Goal: Task Accomplishment & Management: Manage account settings

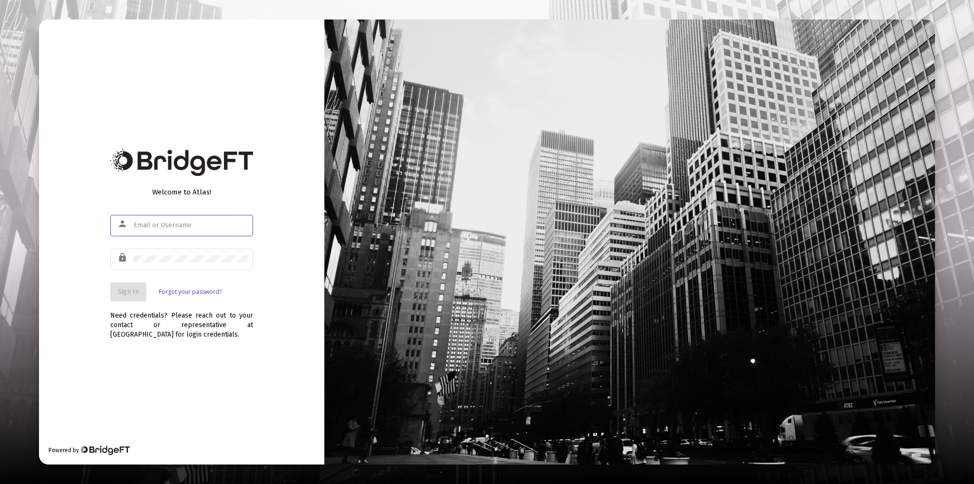
type input "[PERSON_NAME][EMAIL_ADDRESS][DOMAIN_NAME]"
click at [129, 294] on span "Sign In" at bounding box center [128, 292] width 21 height 8
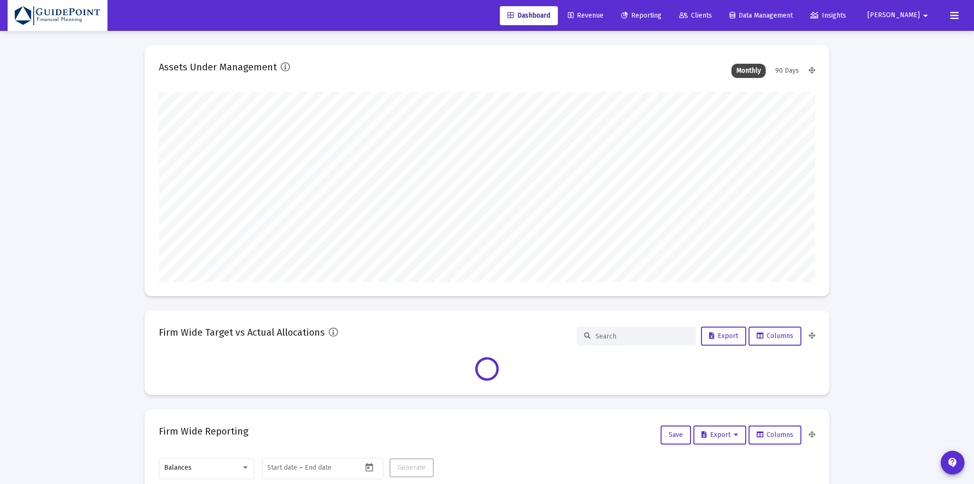
type input "[DATE]"
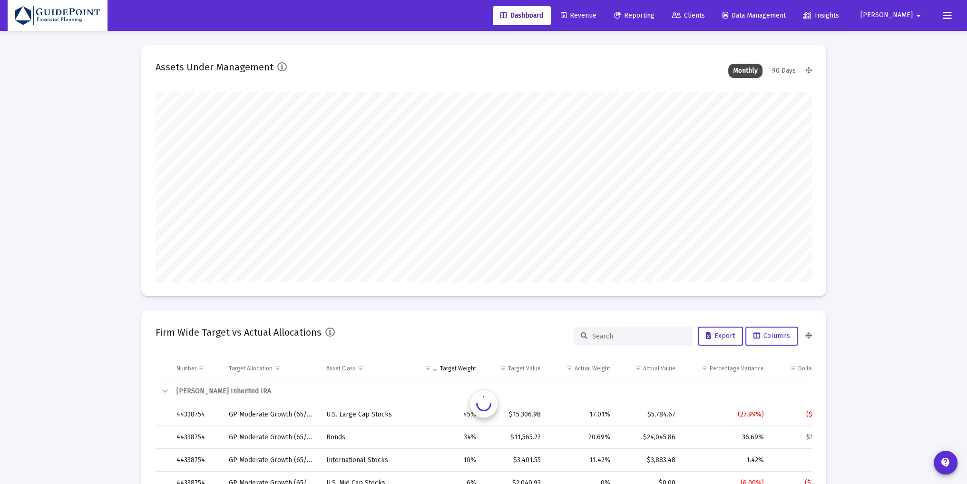
scroll to position [190, 354]
type input "[PERSON_NAME][EMAIL_ADDRESS][DOMAIN_NAME]"
click at [681, 18] on icon at bounding box center [676, 15] width 9 height 7
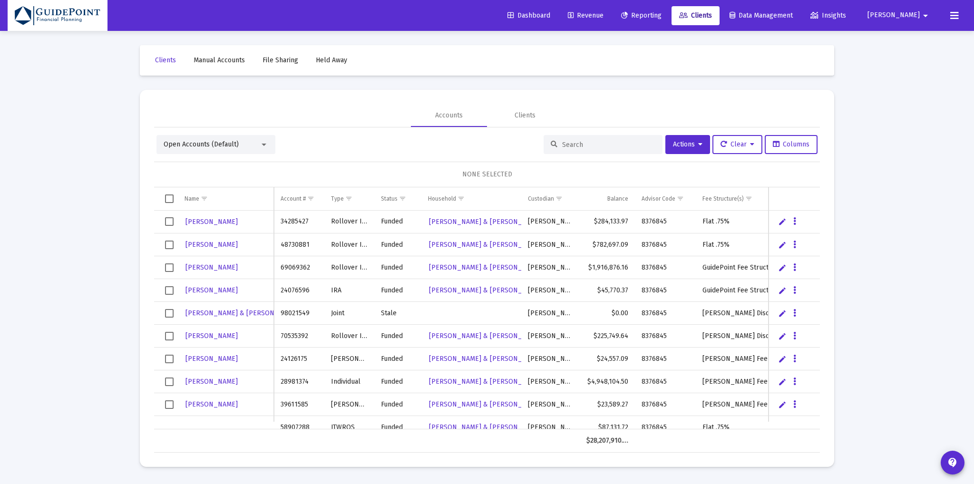
click at [573, 143] on input at bounding box center [608, 145] width 93 height 8
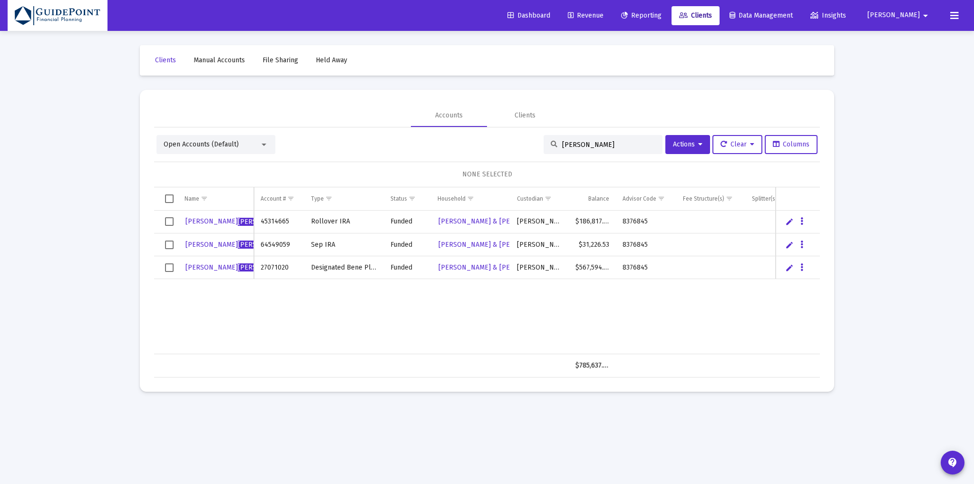
type input "[PERSON_NAME]"
click at [604, 16] on span "Revenue" at bounding box center [586, 15] width 36 height 8
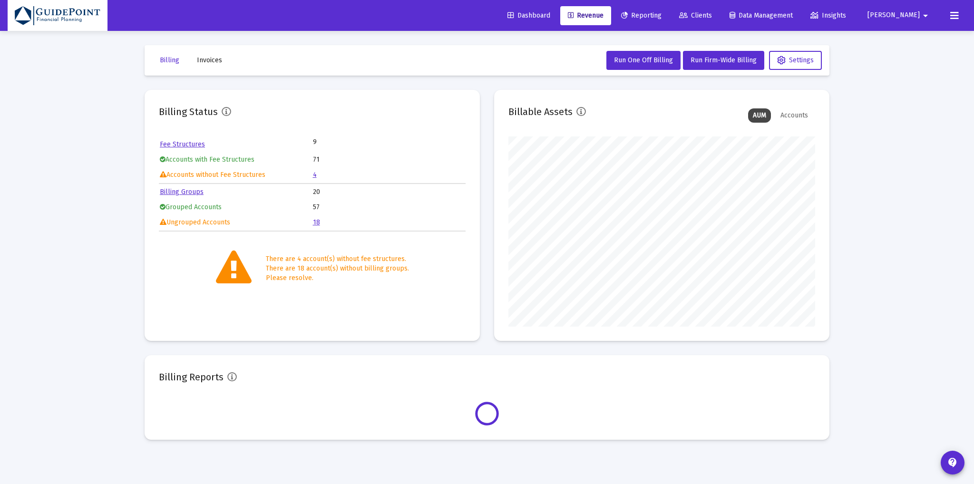
scroll to position [190, 307]
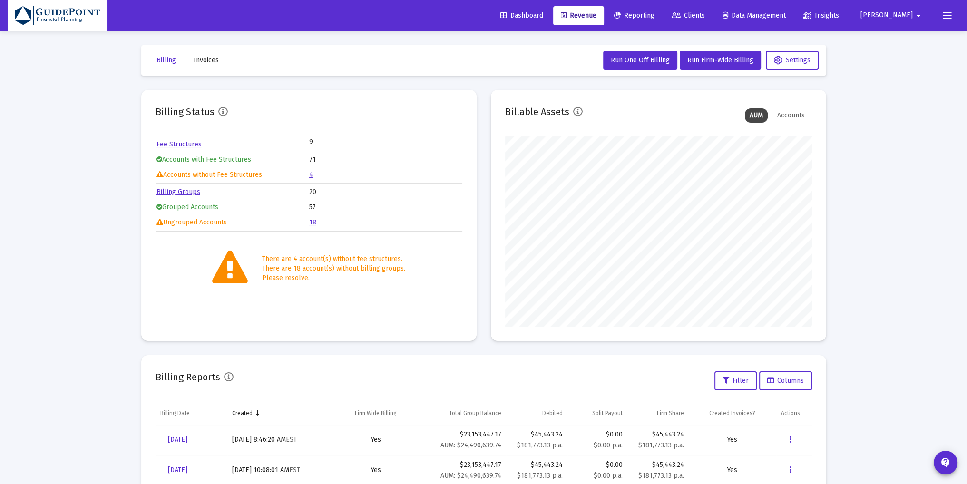
click at [309, 175] on link "4" at bounding box center [311, 175] width 4 height 8
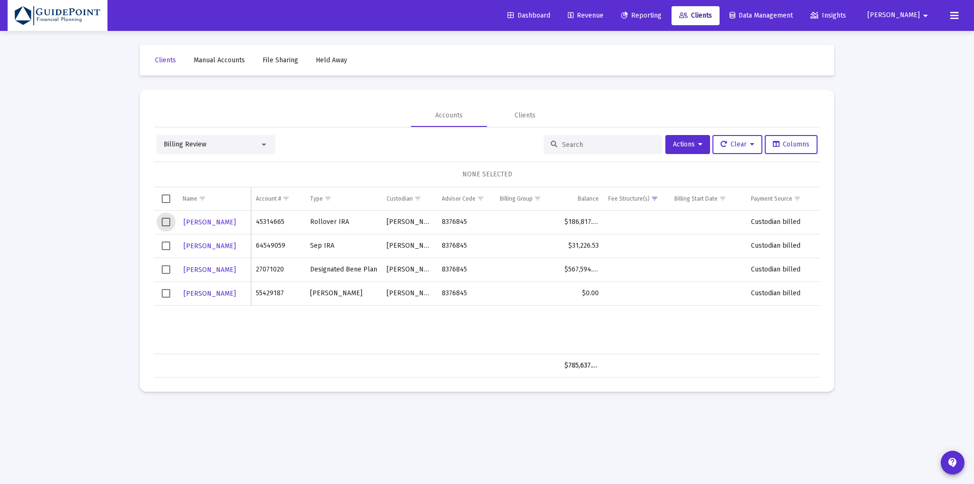
click at [164, 221] on span "Select row" at bounding box center [166, 222] width 9 height 9
click at [167, 246] on span "Select row" at bounding box center [166, 246] width 9 height 9
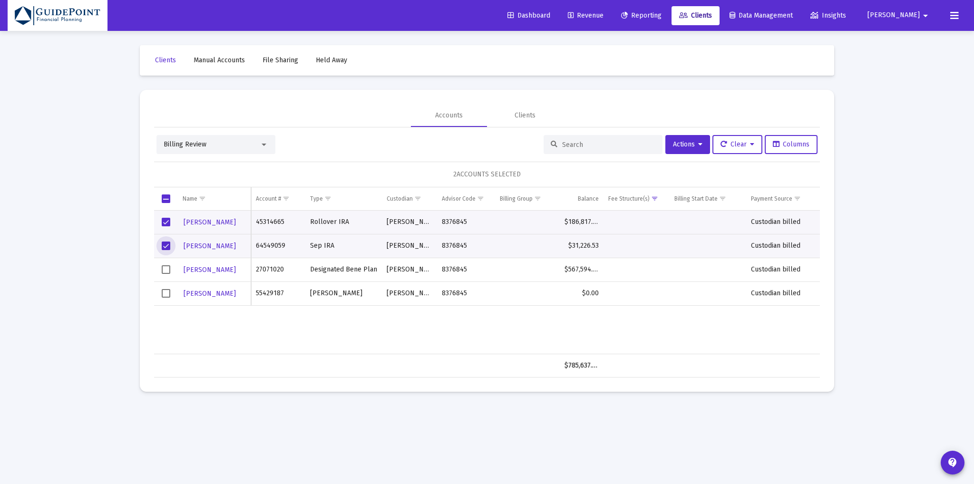
click at [167, 270] on span "Select row" at bounding box center [166, 269] width 9 height 9
click at [698, 144] on icon at bounding box center [700, 144] width 4 height 7
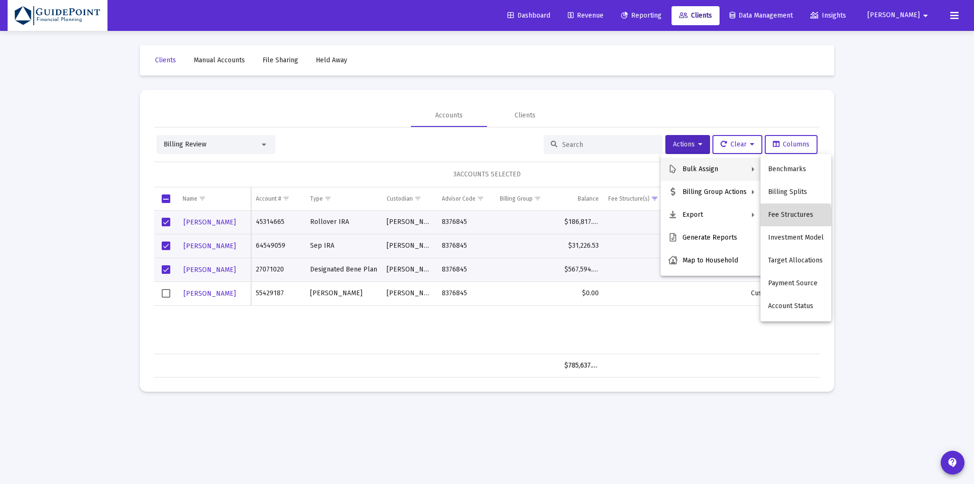
click at [793, 216] on button "Fee Structures" at bounding box center [796, 215] width 71 height 23
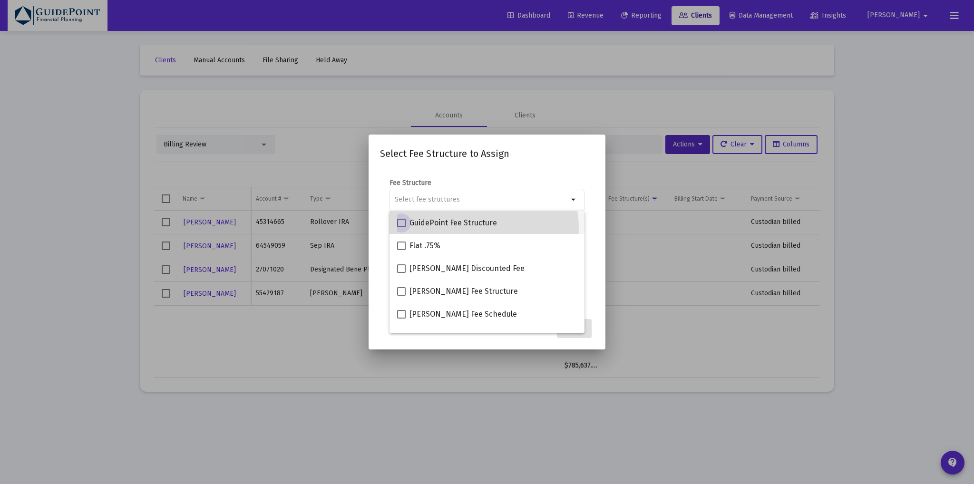
click at [474, 228] on span "GuidePoint Fee Structure" at bounding box center [454, 222] width 88 height 11
click at [402, 228] on input "GuidePoint Fee Structure" at bounding box center [401, 227] width 0 height 0
checkbox input "true"
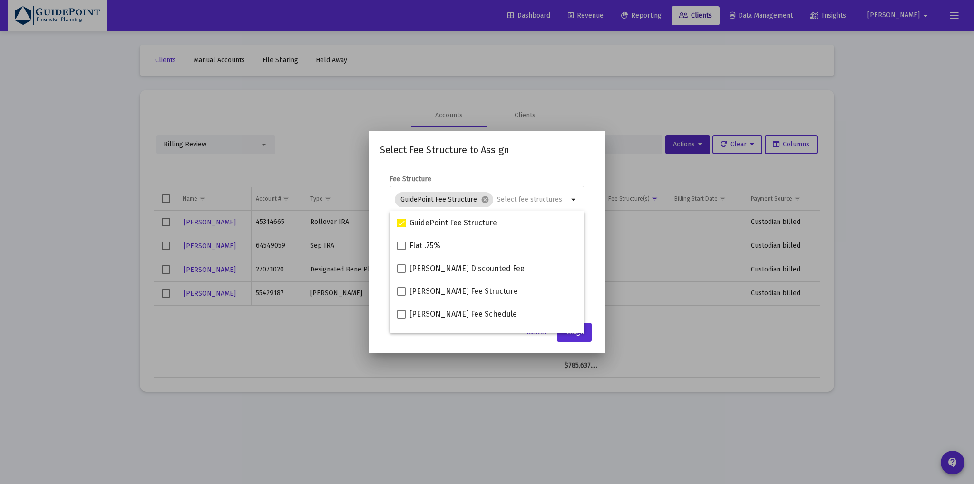
click at [377, 242] on mat-dialog-content "Fee Structure GuidePoint Fee Structure cancel arrow_drop_down Notes You are ass…" at bounding box center [487, 241] width 237 height 152
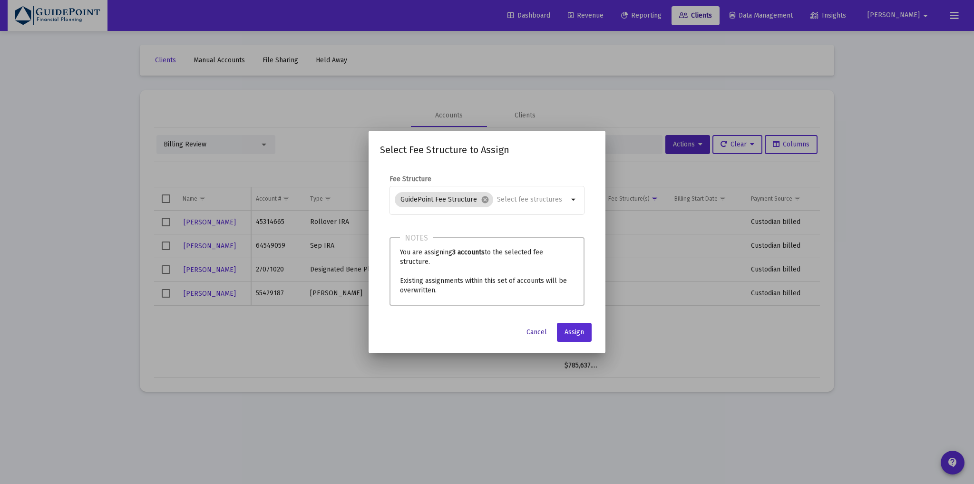
click at [531, 328] on span "Cancel" at bounding box center [537, 332] width 20 height 8
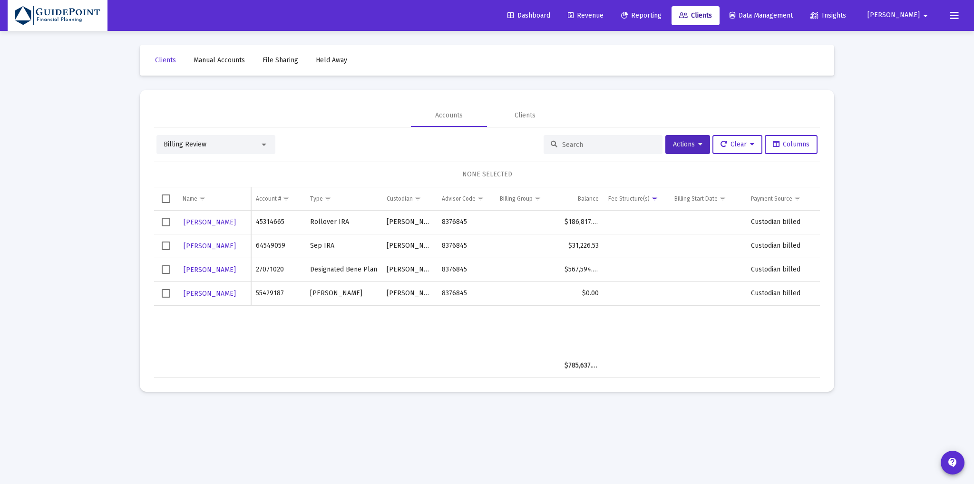
click at [604, 14] on span "Revenue" at bounding box center [586, 15] width 36 height 8
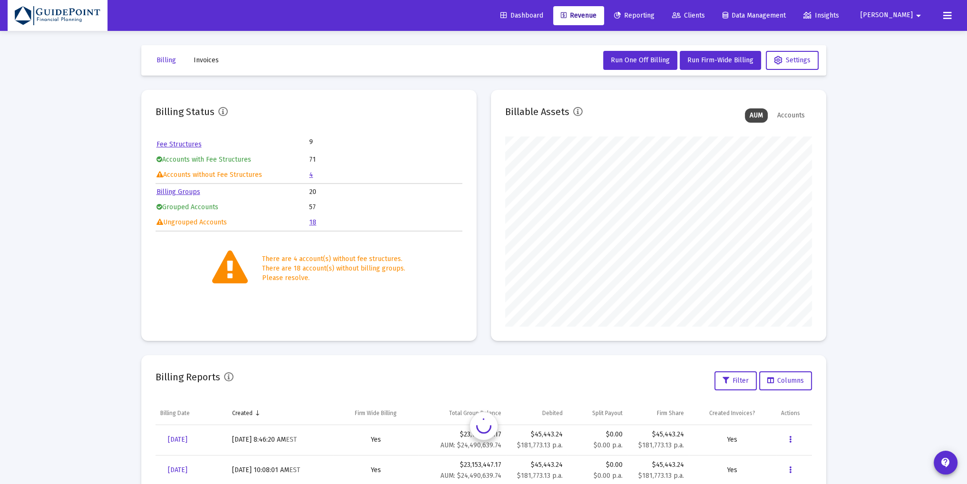
scroll to position [190, 307]
click at [189, 143] on link "Fee Structures" at bounding box center [179, 144] width 45 height 8
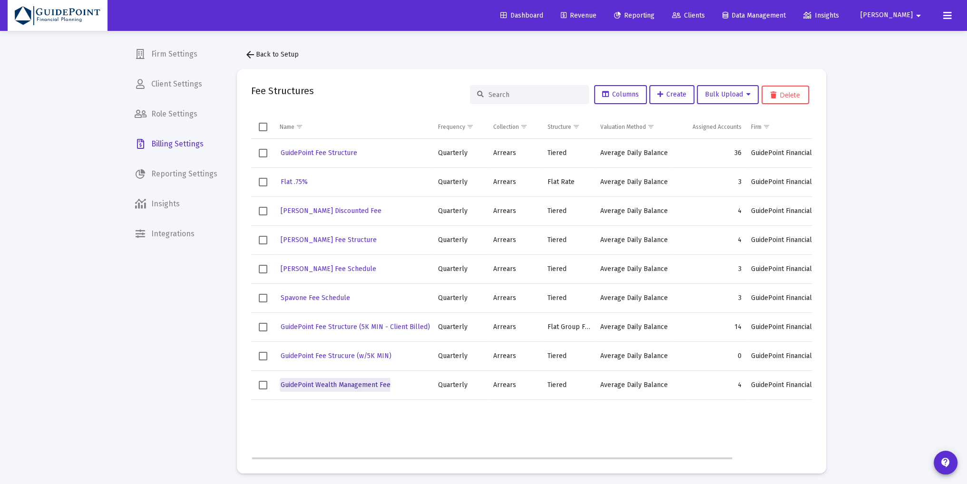
click at [324, 383] on span "GuidePoint Wealth Management Fee" at bounding box center [336, 385] width 110 height 8
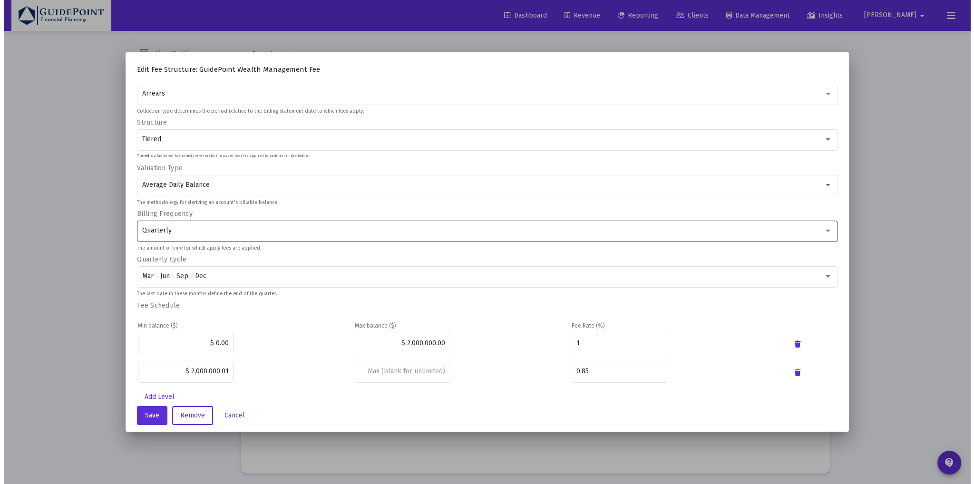
scroll to position [64, 0]
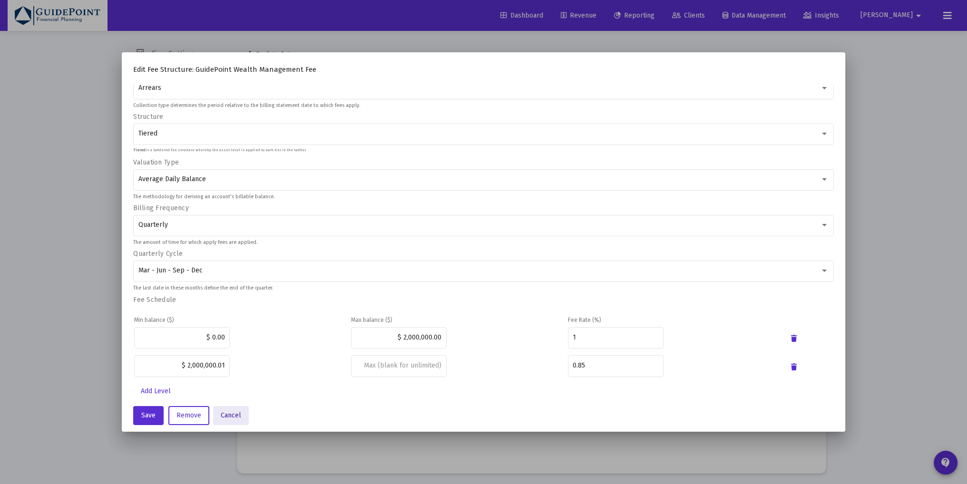
click at [234, 413] on span "Cancel" at bounding box center [231, 416] width 20 height 8
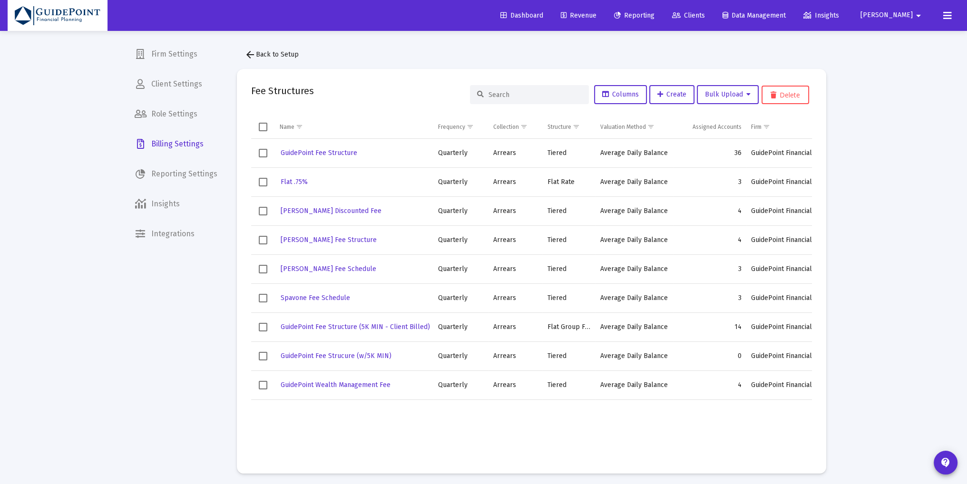
click at [705, 15] on span "Clients" at bounding box center [688, 15] width 33 height 8
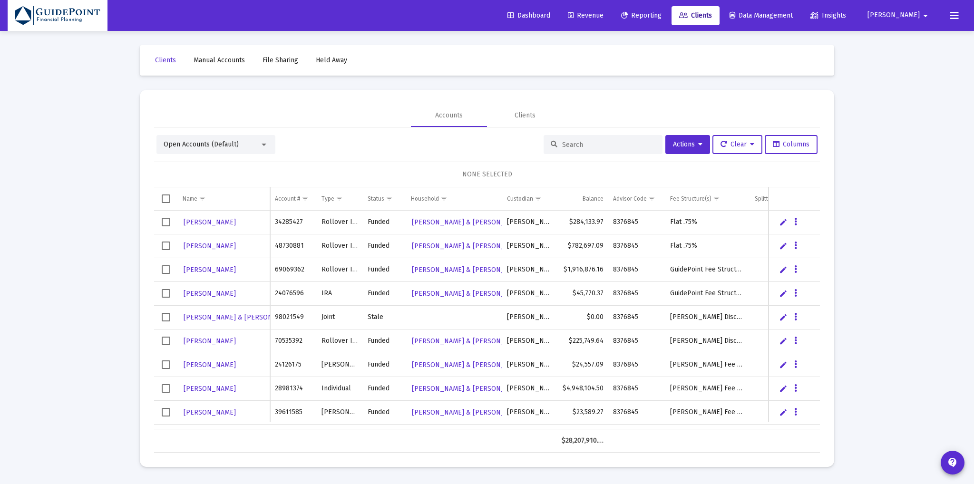
click at [605, 144] on input at bounding box center [608, 145] width 93 height 8
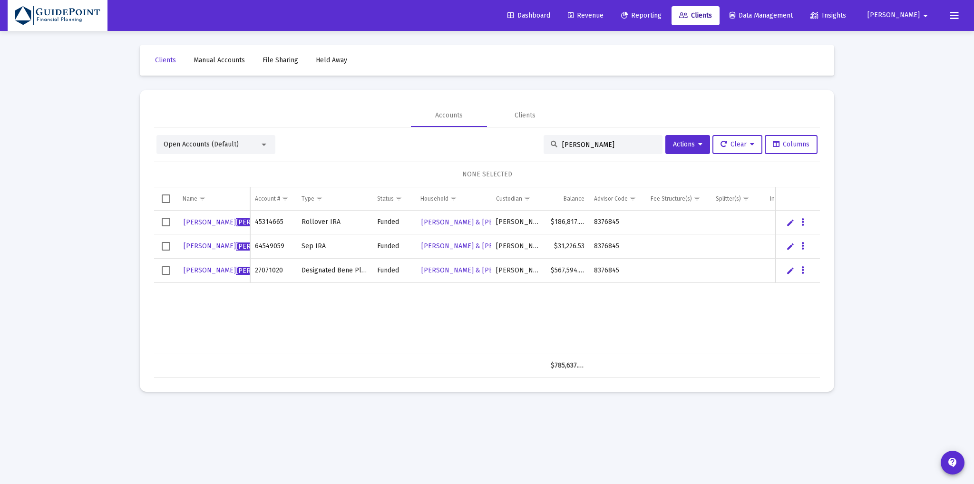
type input "[PERSON_NAME]"
click at [162, 198] on span "Select all" at bounding box center [166, 199] width 9 height 9
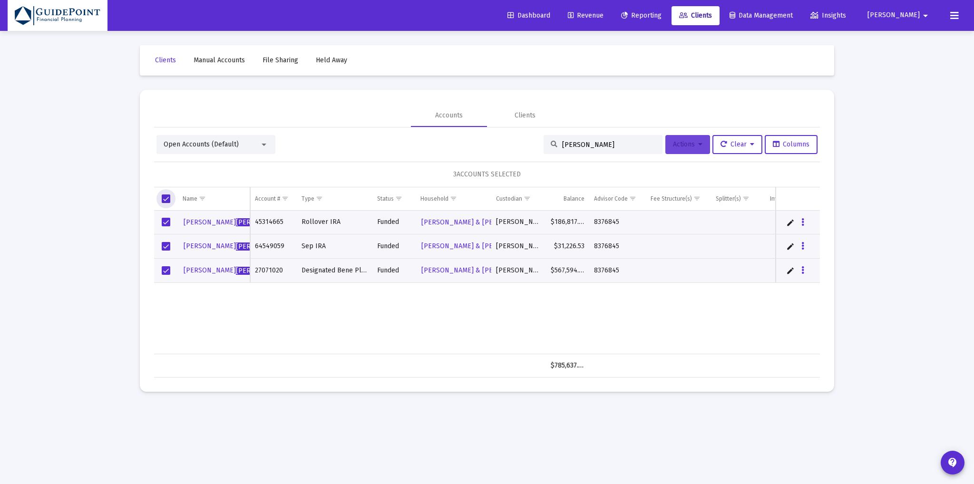
click at [689, 144] on span "Actions" at bounding box center [687, 144] width 29 height 8
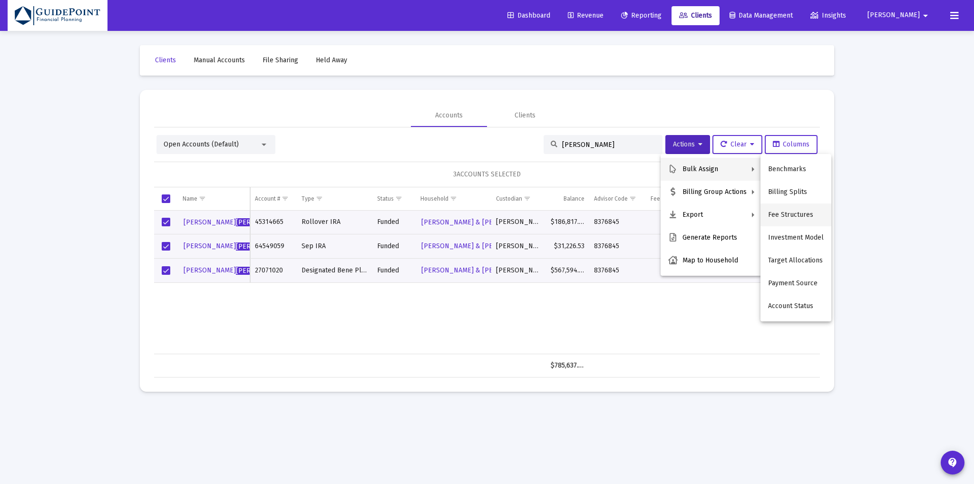
click at [784, 211] on button "Fee Structures" at bounding box center [796, 215] width 71 height 23
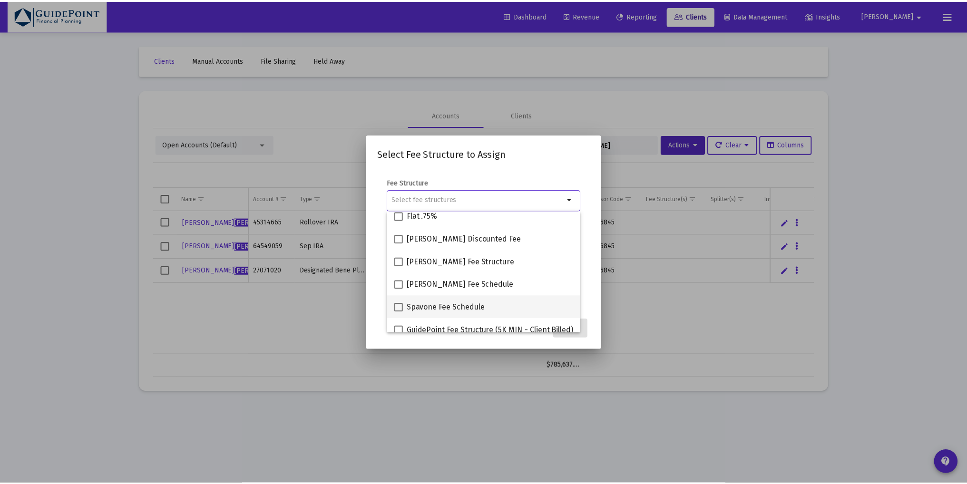
scroll to position [84, 0]
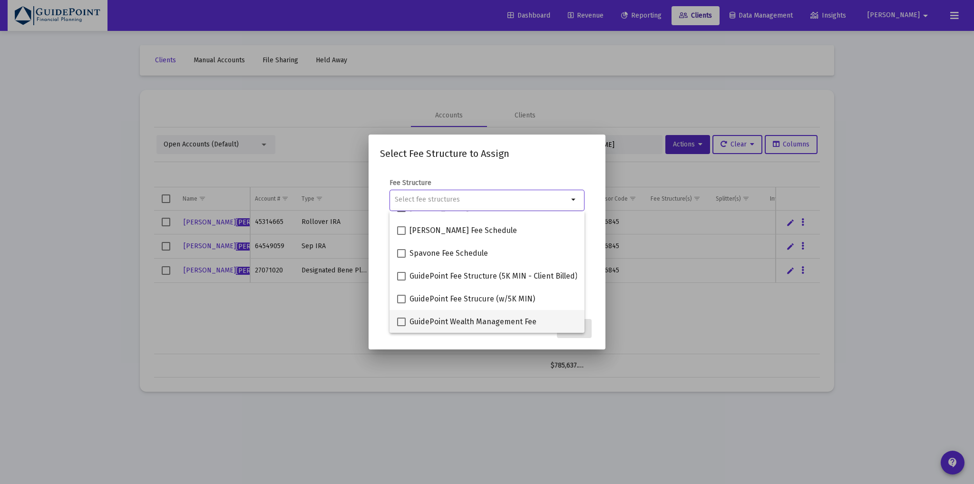
click at [433, 318] on span "GuidePoint Wealth Management Fee" at bounding box center [473, 321] width 127 height 11
click at [402, 326] on input "GuidePoint Wealth Management Fee" at bounding box center [401, 326] width 0 height 0
checkbox input "true"
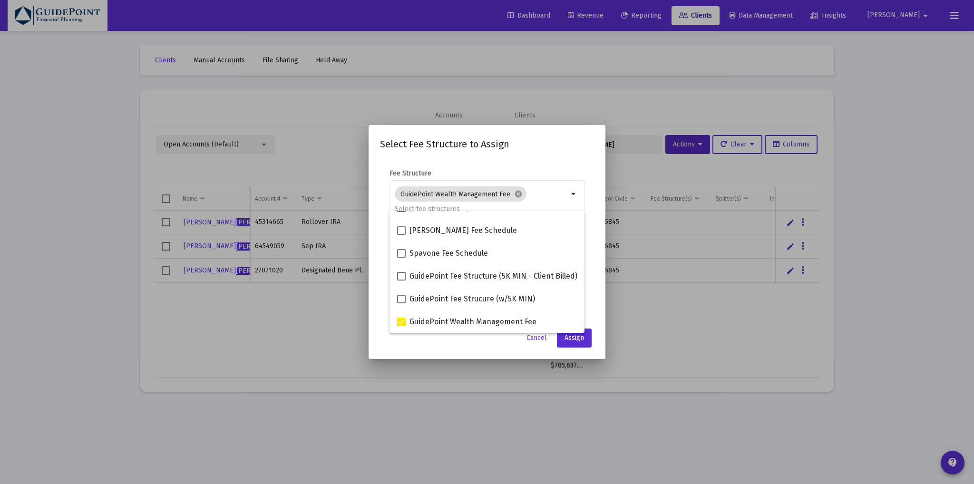
click at [484, 345] on div "Cancel Assign" at bounding box center [487, 338] width 214 height 19
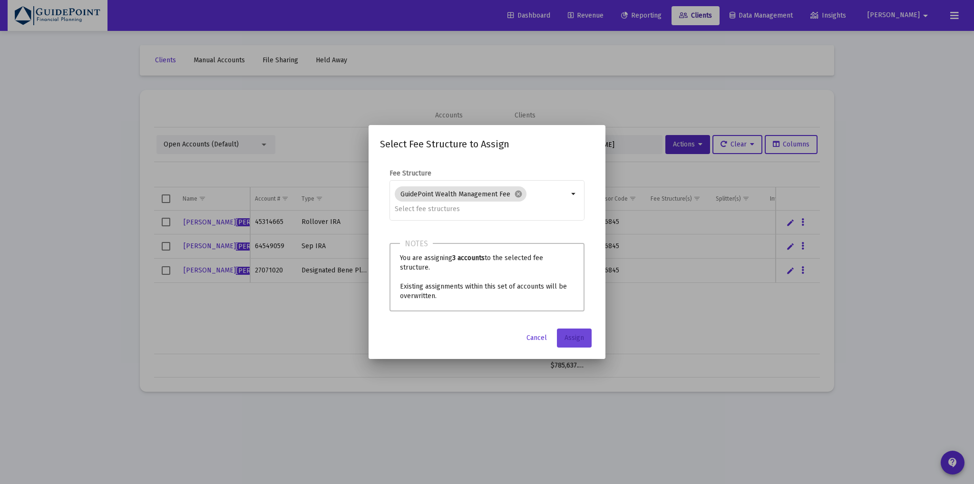
click at [575, 339] on span "Assign" at bounding box center [575, 338] width 20 height 8
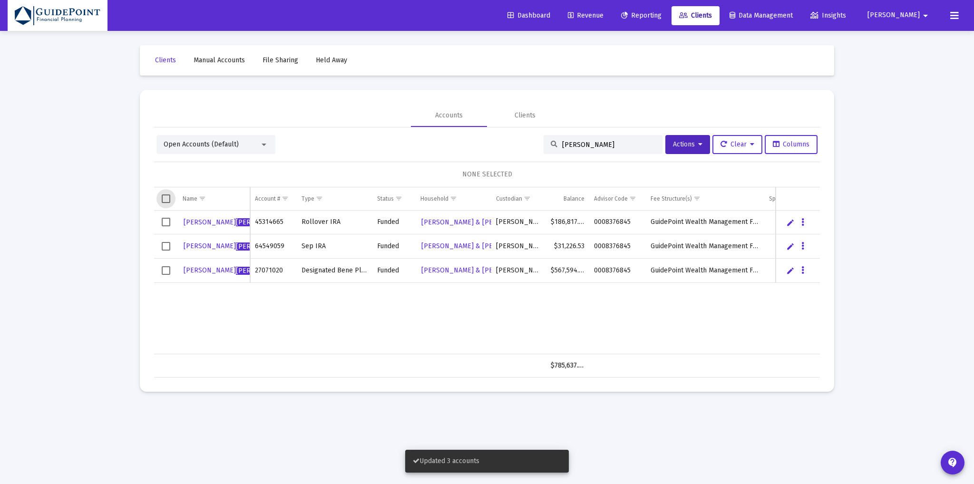
click at [166, 199] on span "Select all" at bounding box center [166, 199] width 9 height 9
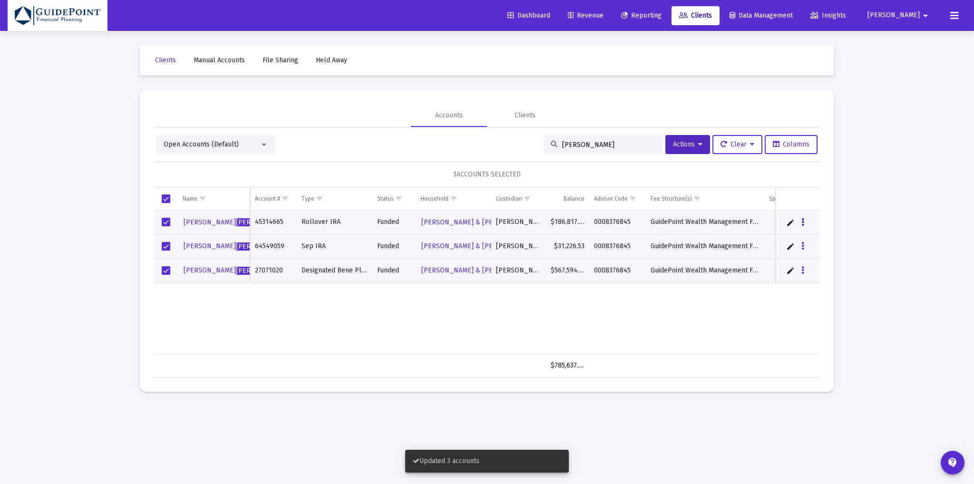
click at [806, 224] on button "Data grid" at bounding box center [803, 222] width 9 height 9
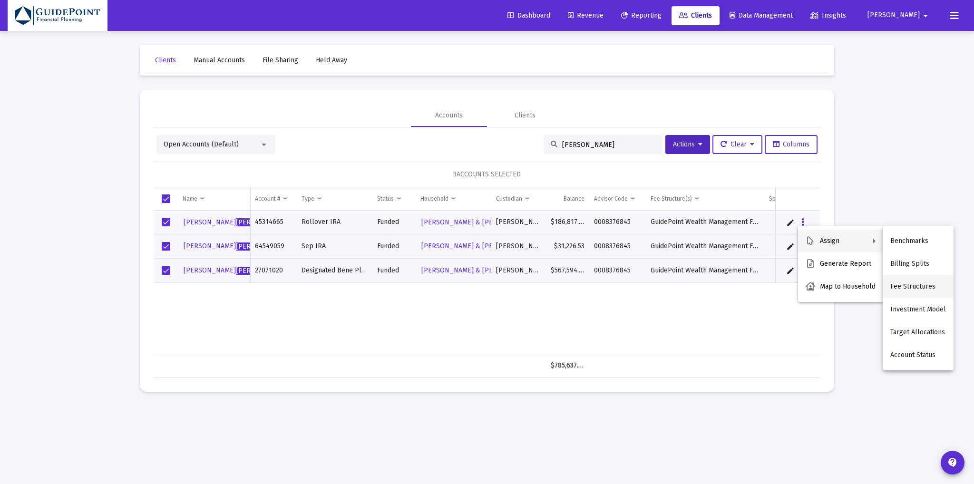
click at [904, 286] on button "Fee Structures" at bounding box center [918, 286] width 71 height 23
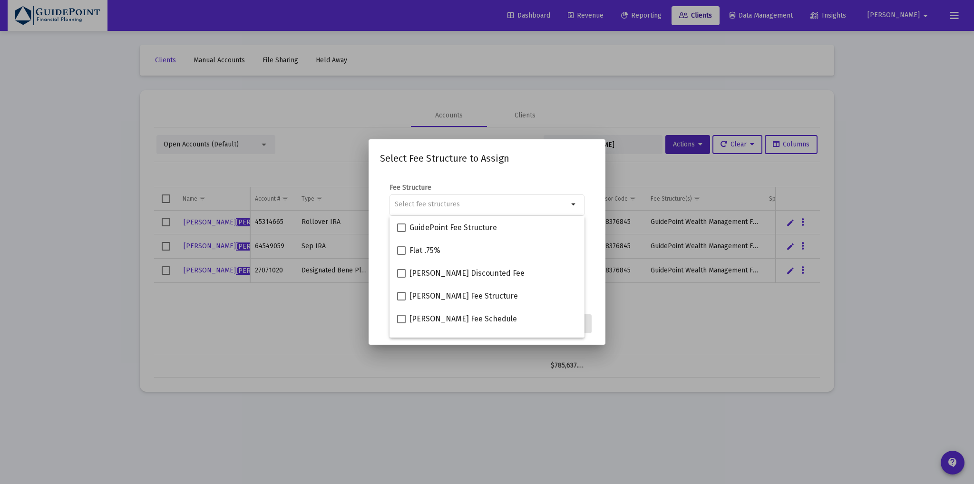
click at [276, 147] on div at bounding box center [487, 242] width 974 height 484
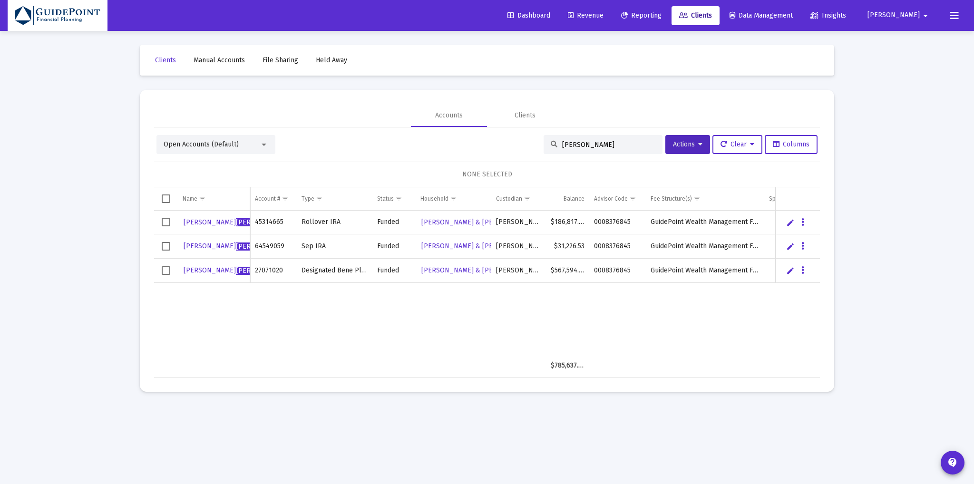
click at [604, 13] on span "Revenue" at bounding box center [586, 15] width 36 height 8
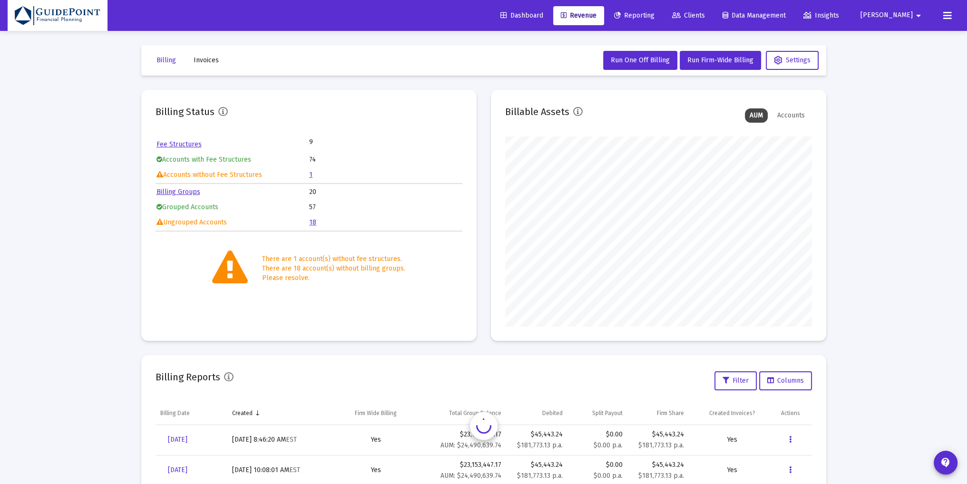
scroll to position [190, 307]
click at [193, 142] on link "Fee Structures" at bounding box center [179, 144] width 45 height 8
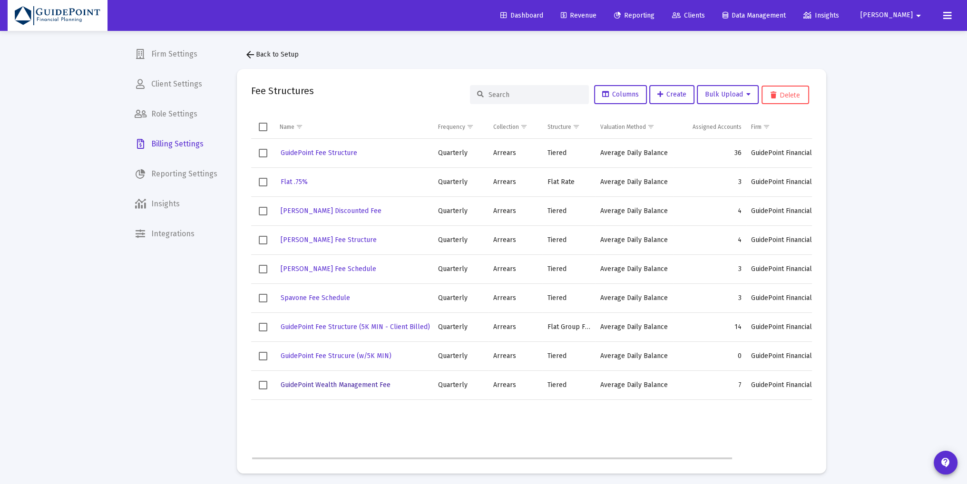
click at [335, 385] on span "GuidePoint Wealth Management Fee" at bounding box center [336, 385] width 110 height 8
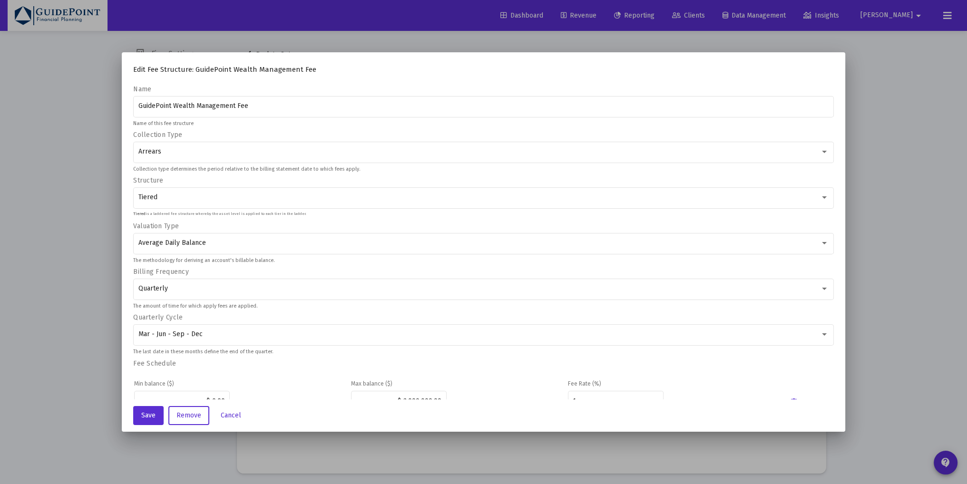
click at [82, 188] on div at bounding box center [483, 242] width 967 height 484
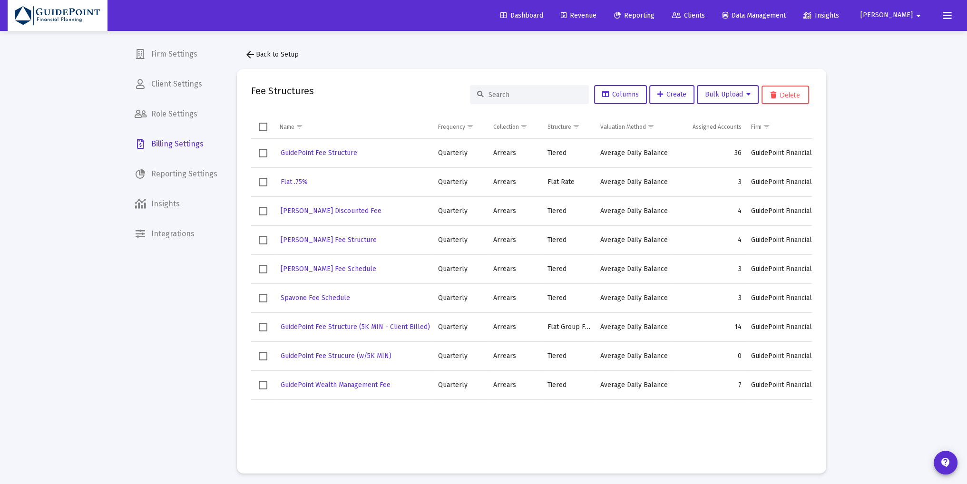
click at [705, 15] on span "Clients" at bounding box center [688, 15] width 33 height 8
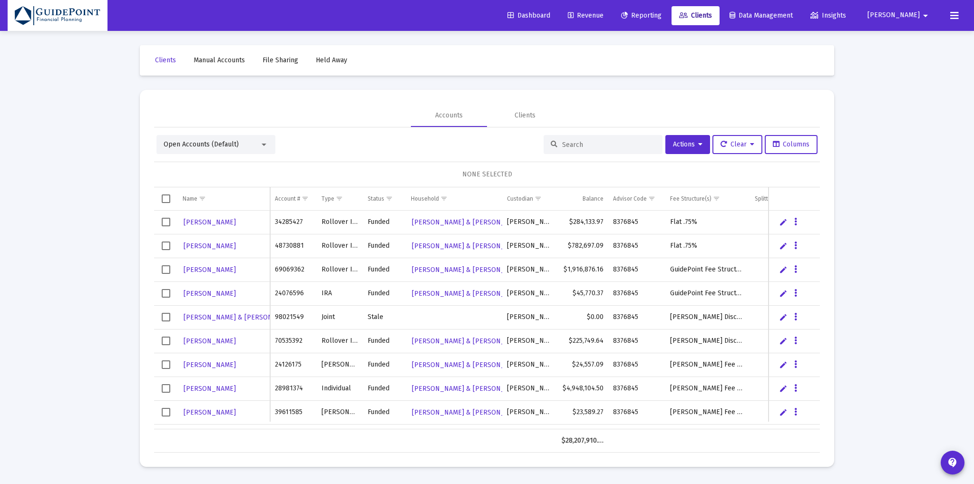
click at [568, 147] on input at bounding box center [608, 145] width 93 height 8
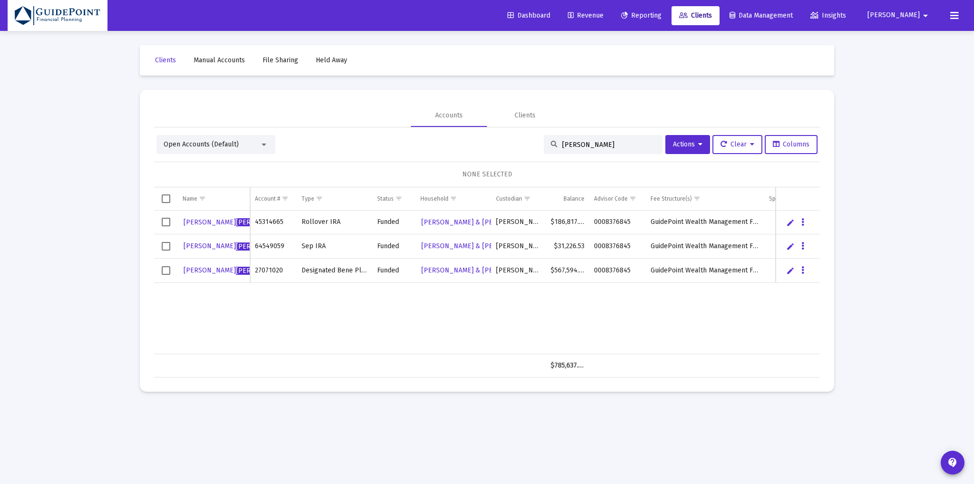
type input "[PERSON_NAME]"
click at [167, 196] on span "Select all" at bounding box center [166, 199] width 9 height 9
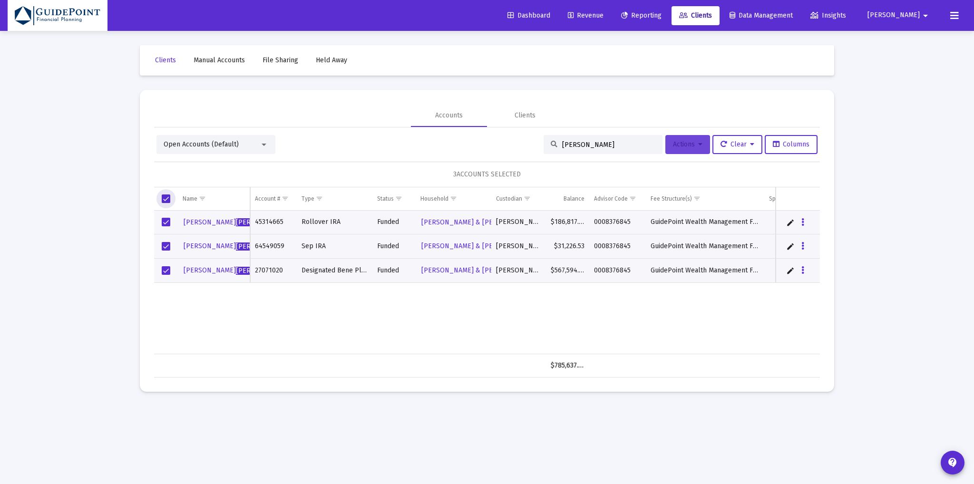
click at [685, 149] on button "Actions" at bounding box center [688, 144] width 45 height 19
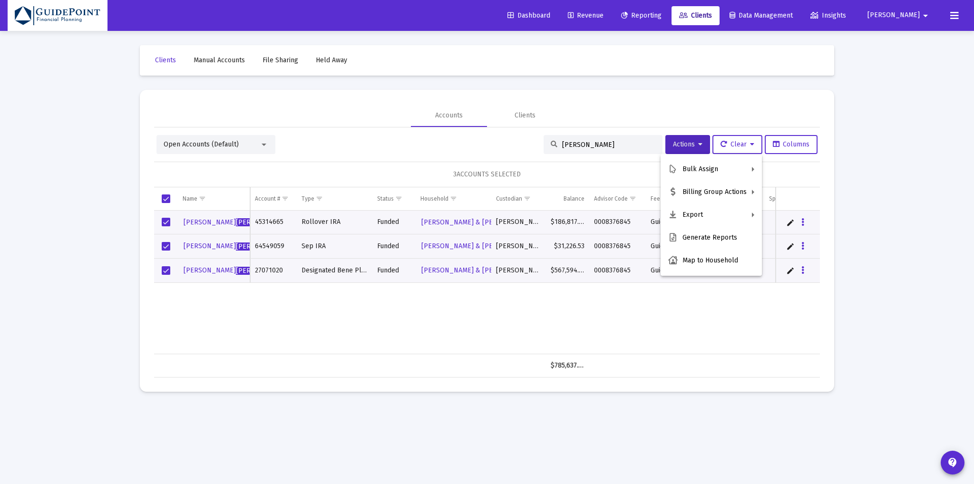
drag, startPoint x: 377, startPoint y: 313, endPoint x: 305, endPoint y: 280, distance: 79.4
click at [377, 313] on div at bounding box center [487, 242] width 974 height 484
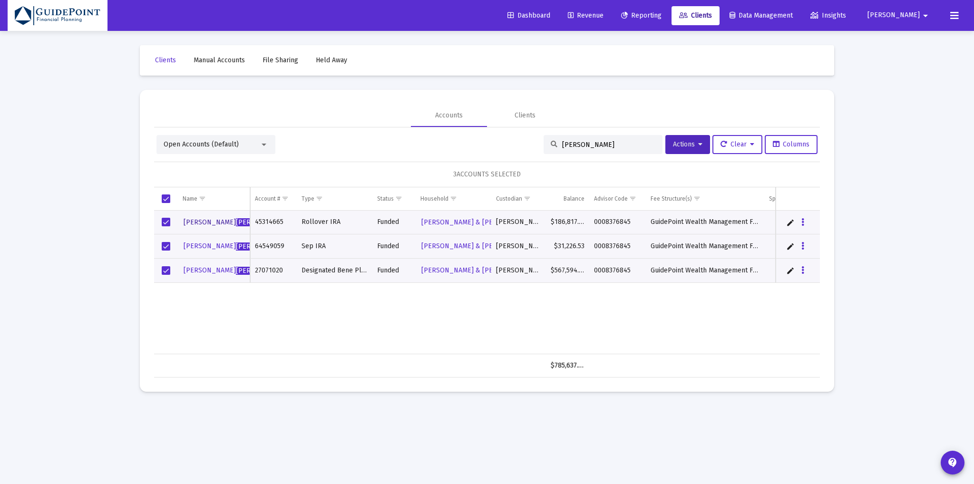
click at [236, 220] on span "[PERSON_NAME]" at bounding box center [262, 222] width 52 height 8
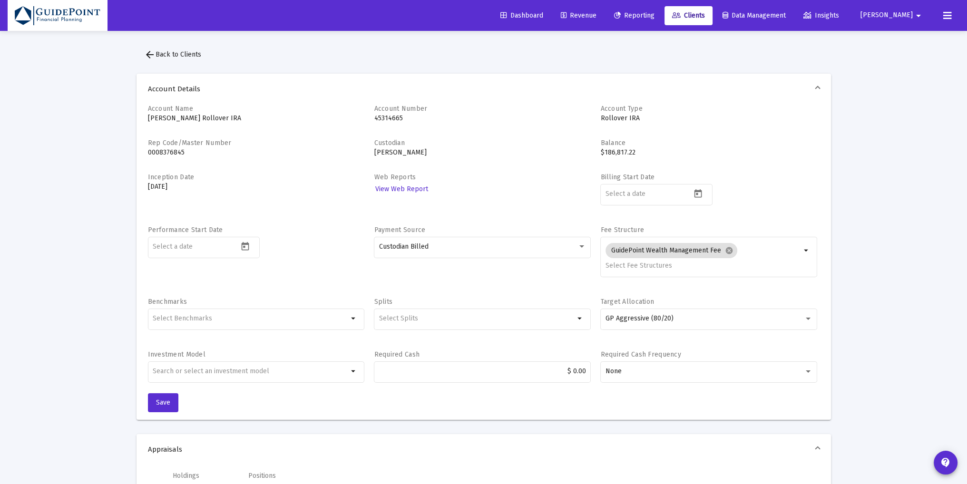
click at [713, 10] on link "Clients" at bounding box center [689, 15] width 48 height 19
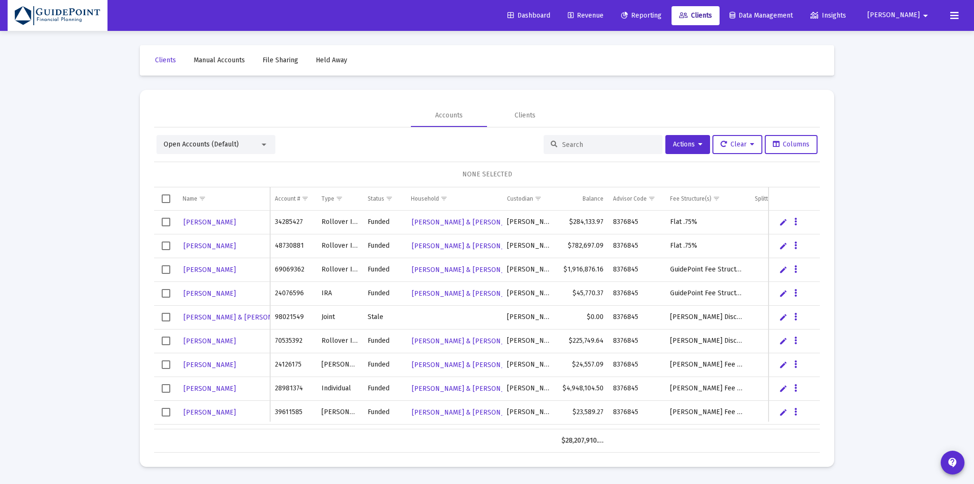
click at [565, 142] on input at bounding box center [608, 145] width 93 height 8
click at [230, 148] on div "Open Accounts (Default)" at bounding box center [212, 145] width 96 height 10
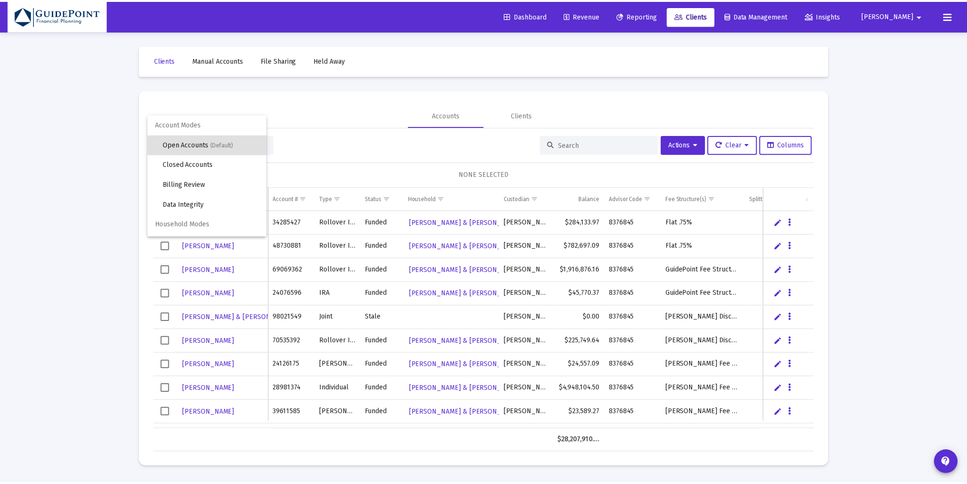
scroll to position [18, 0]
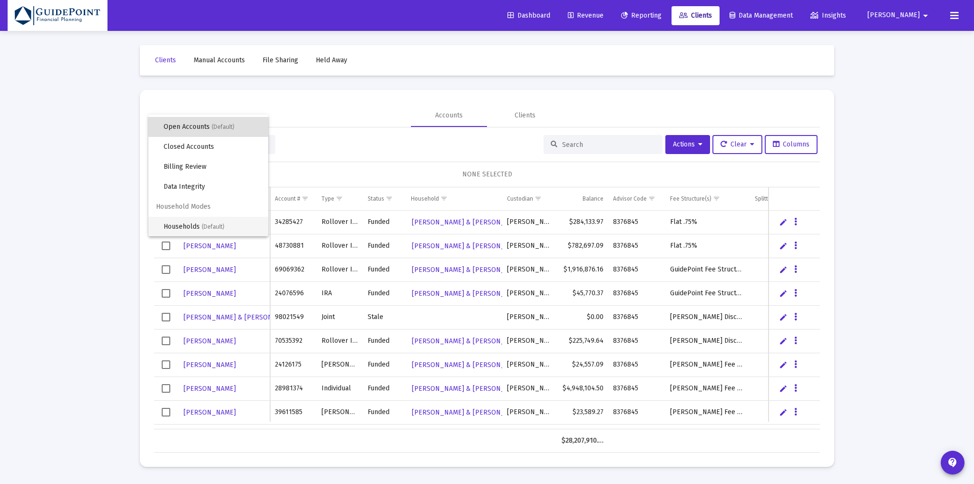
click at [213, 228] on span "(Default)" at bounding box center [213, 227] width 23 height 7
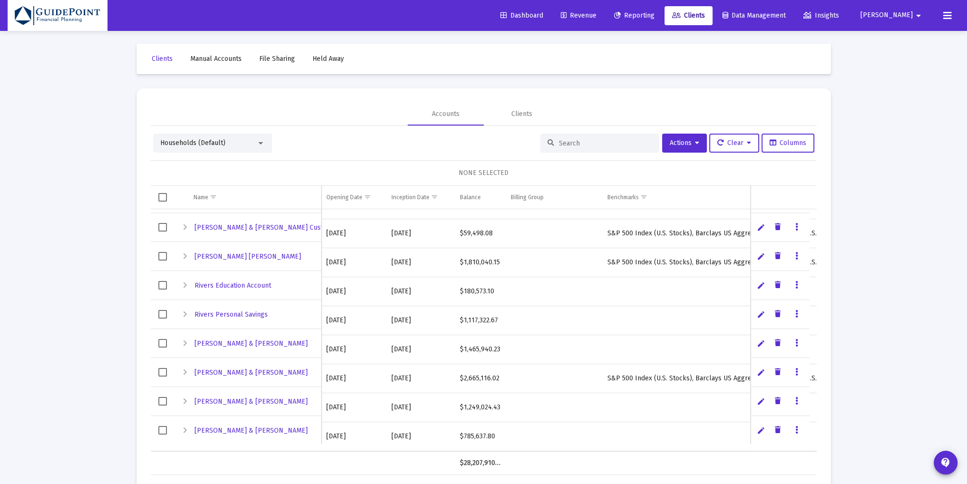
scroll to position [20, 0]
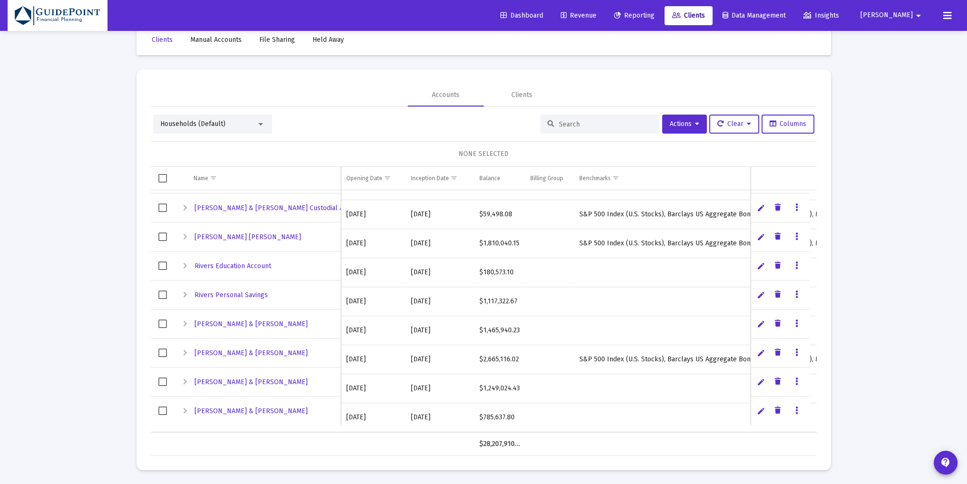
click at [794, 408] on link "Data grid" at bounding box center [797, 411] width 9 height 9
click at [762, 414] on div at bounding box center [483, 242] width 967 height 484
click at [759, 412] on link "Edit" at bounding box center [761, 411] width 9 height 9
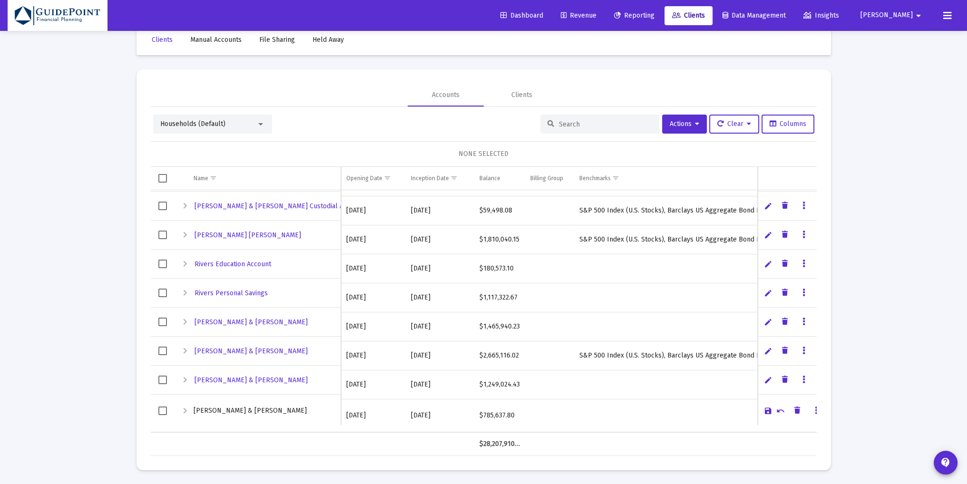
scroll to position [433, 0]
click at [761, 410] on link "Cancel" at bounding box center [761, 409] width 9 height 9
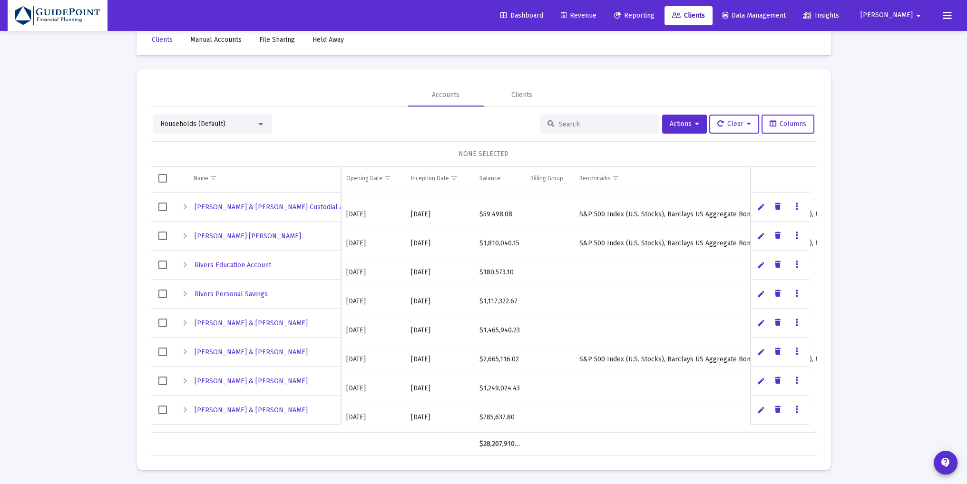
scroll to position [430, 0]
click at [221, 409] on span "[PERSON_NAME] & [PERSON_NAME]" at bounding box center [251, 411] width 113 height 8
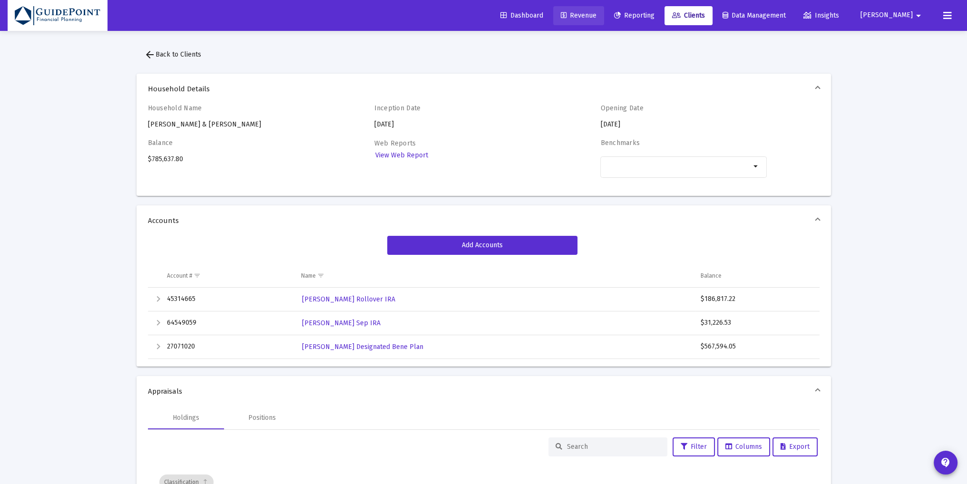
click at [597, 12] on span "Revenue" at bounding box center [579, 15] width 36 height 8
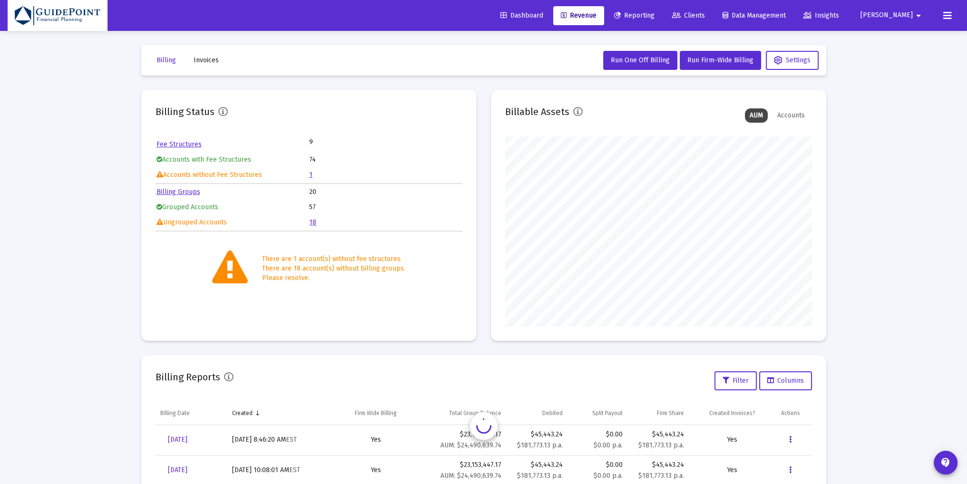
scroll to position [190, 307]
click at [824, 49] on mat-toolbar-row "Billing Invoices Run One Off Billing Run Firm-Wide Billing Settings" at bounding box center [483, 60] width 685 height 30
click at [788, 69] on button "Settings" at bounding box center [792, 60] width 53 height 19
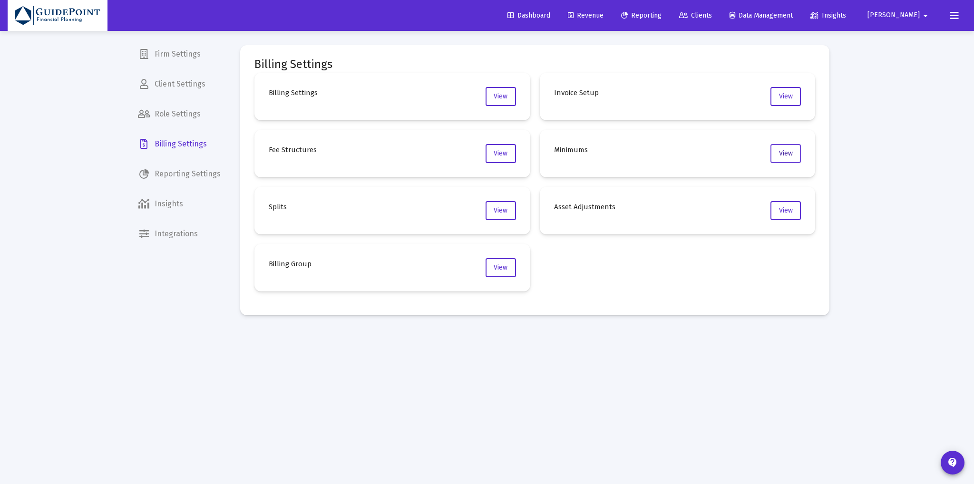
click at [794, 149] on button "View" at bounding box center [786, 153] width 30 height 19
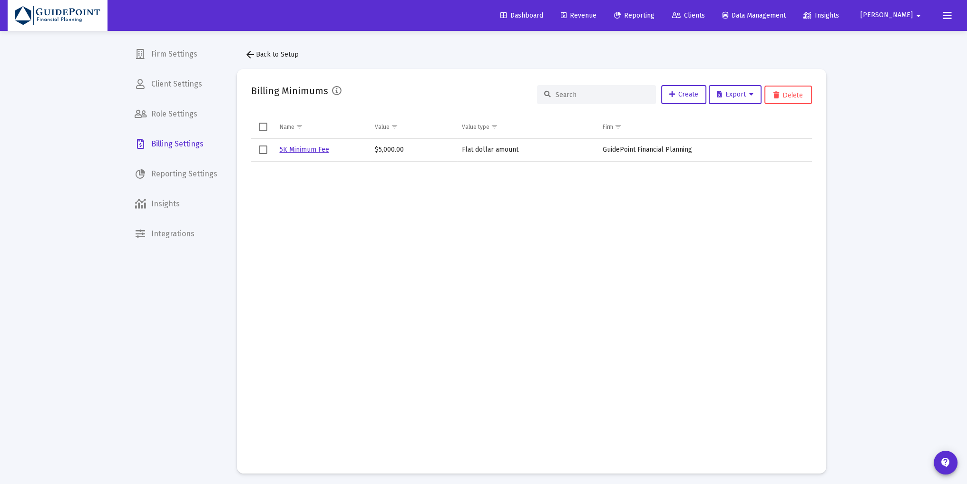
click at [291, 150] on link "5K Minimum Fee" at bounding box center [304, 150] width 49 height 8
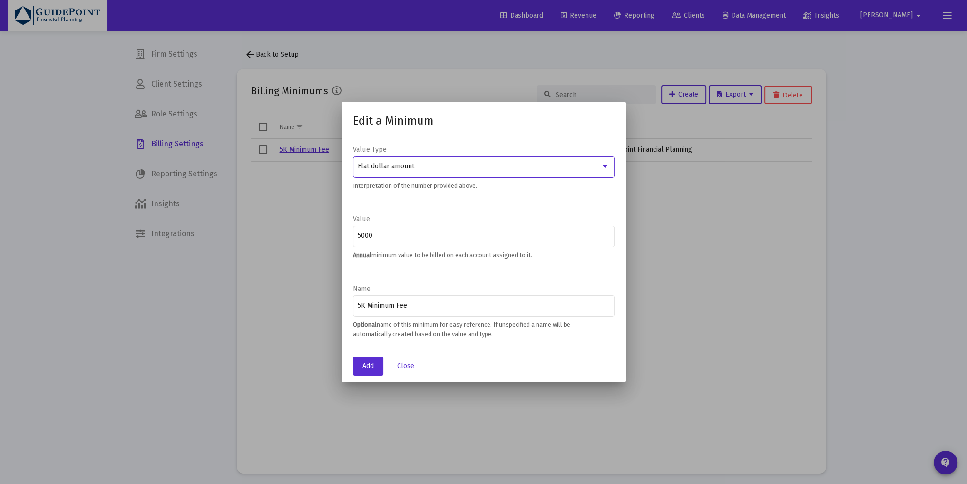
click at [439, 167] on div "Flat dollar amount" at bounding box center [479, 167] width 243 height 8
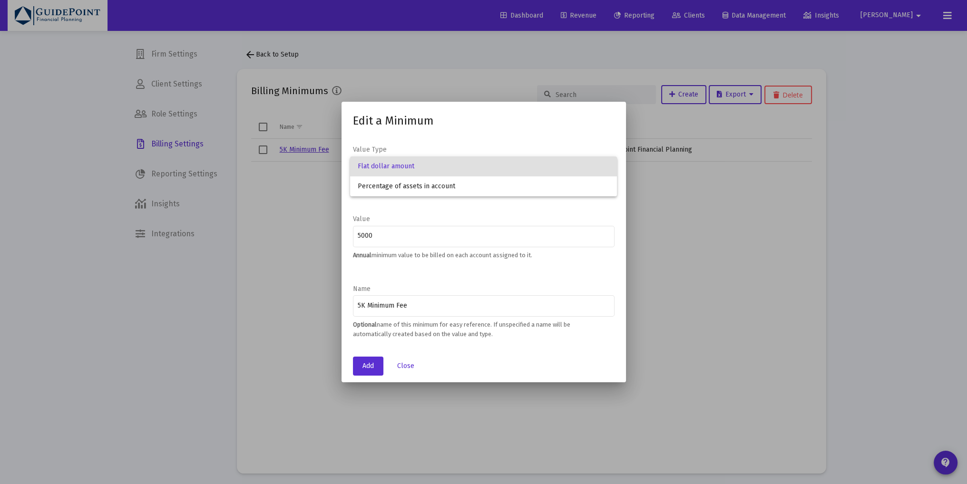
click at [467, 129] on div at bounding box center [483, 242] width 967 height 484
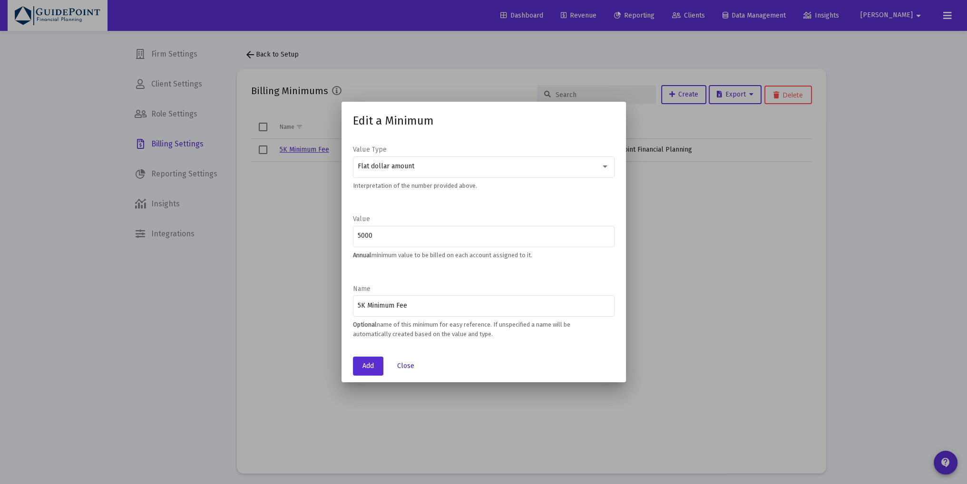
click at [410, 364] on span "Close" at bounding box center [405, 366] width 17 height 8
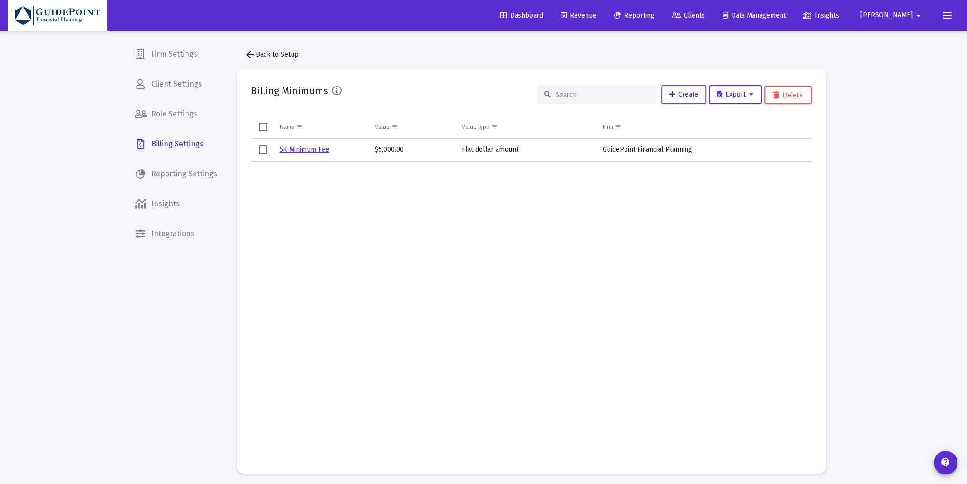
click at [695, 98] on span "Create" at bounding box center [683, 94] width 29 height 8
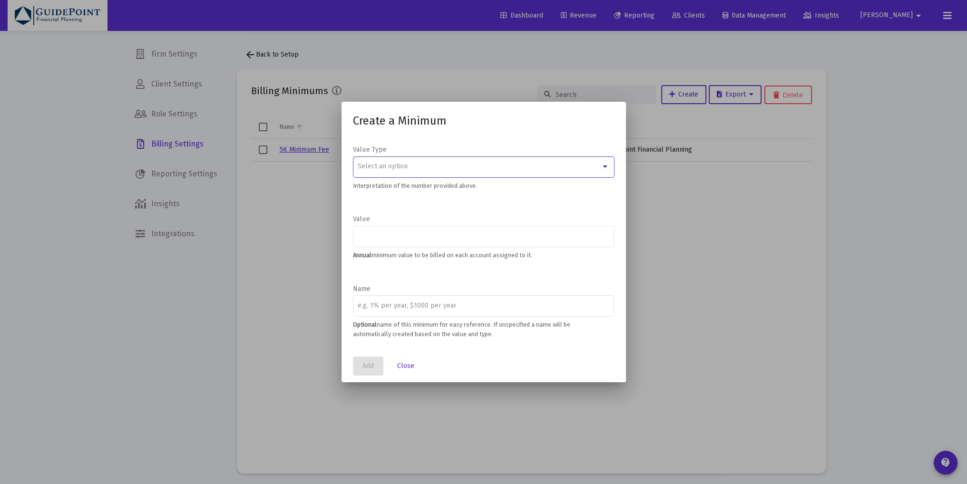
click at [419, 169] on div "Select an option" at bounding box center [479, 167] width 243 height 8
click at [417, 169] on span "Flat dollar amount" at bounding box center [484, 167] width 252 height 20
click at [380, 238] on input "number" at bounding box center [484, 236] width 252 height 8
type input "3"
click at [392, 242] on div at bounding box center [484, 235] width 252 height 23
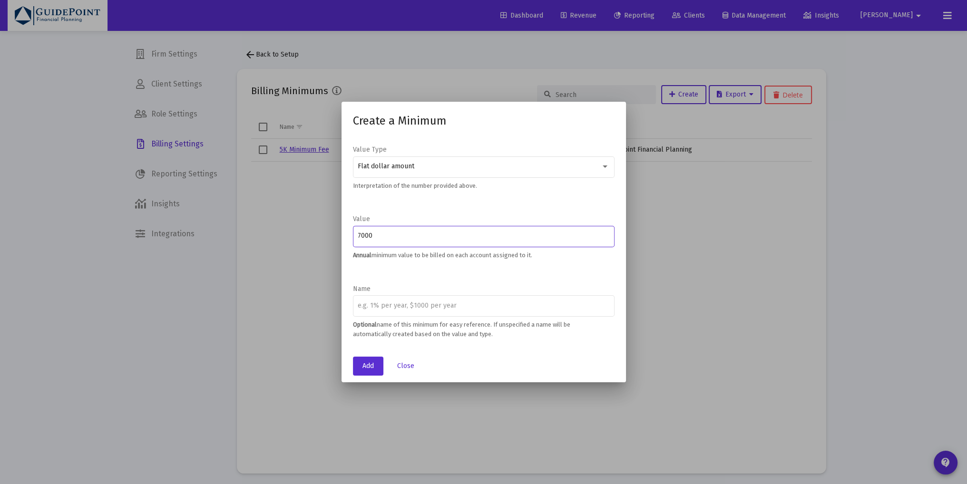
type input "7000"
click at [358, 236] on input "7000" at bounding box center [484, 236] width 252 height 8
click at [376, 307] on input at bounding box center [484, 306] width 252 height 8
type input "7K Minimum Fee"
click at [364, 364] on span "Add" at bounding box center [368, 366] width 11 height 8
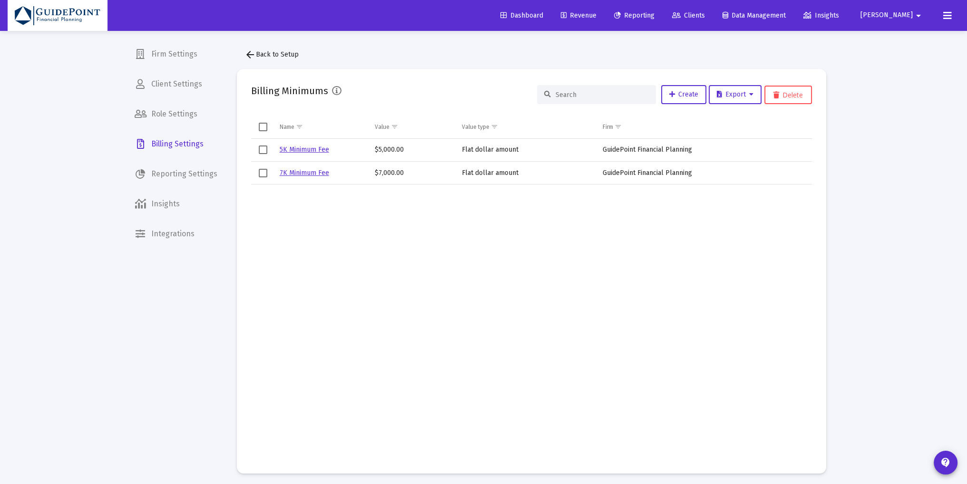
click at [307, 173] on link "7K Minimum Fee" at bounding box center [304, 173] width 49 height 8
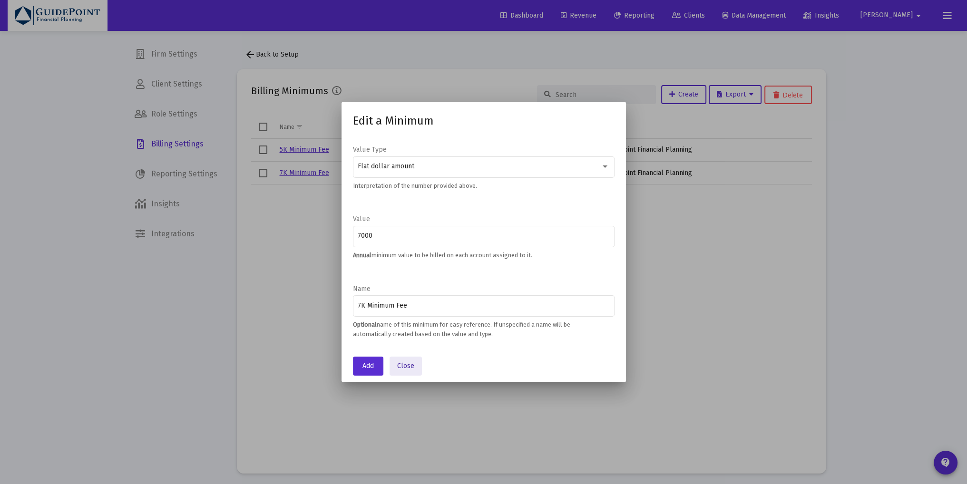
click at [413, 364] on button "Close" at bounding box center [406, 366] width 32 height 19
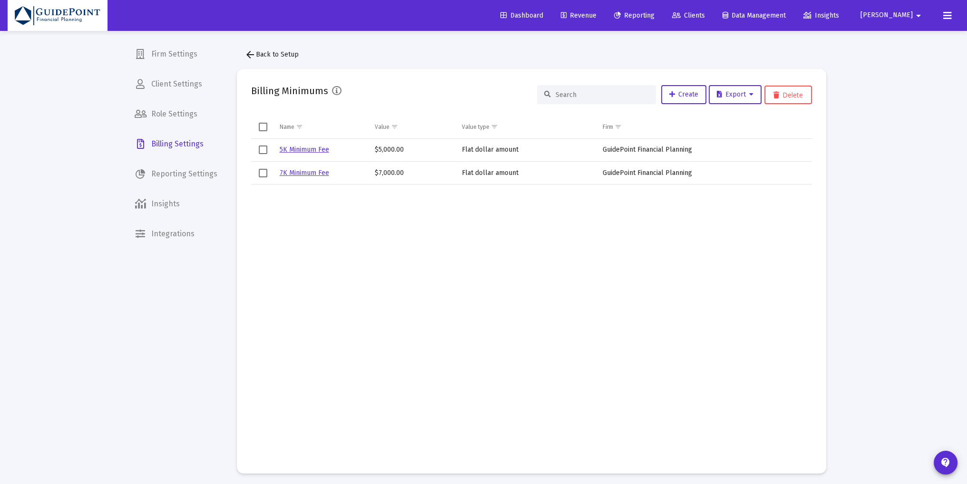
click at [597, 13] on span "Revenue" at bounding box center [579, 15] width 36 height 8
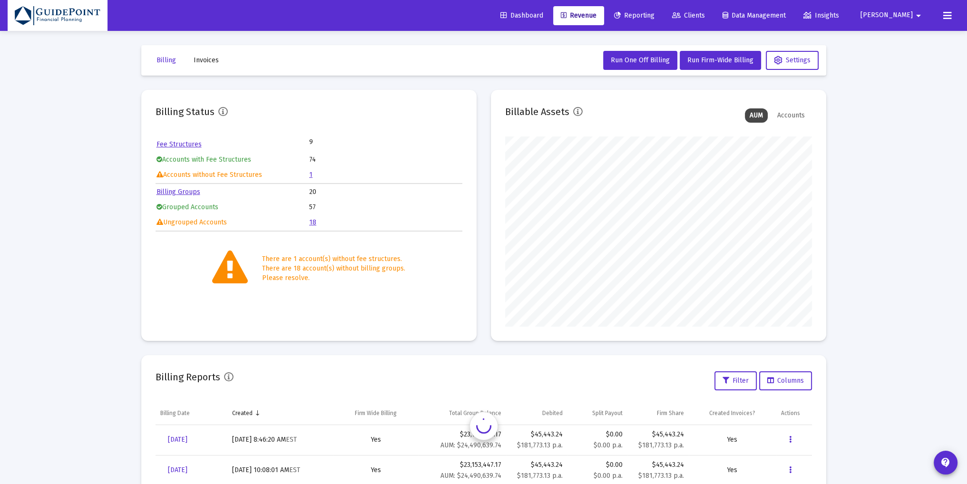
scroll to position [190, 307]
click at [186, 190] on link "Billing Groups" at bounding box center [179, 192] width 44 height 8
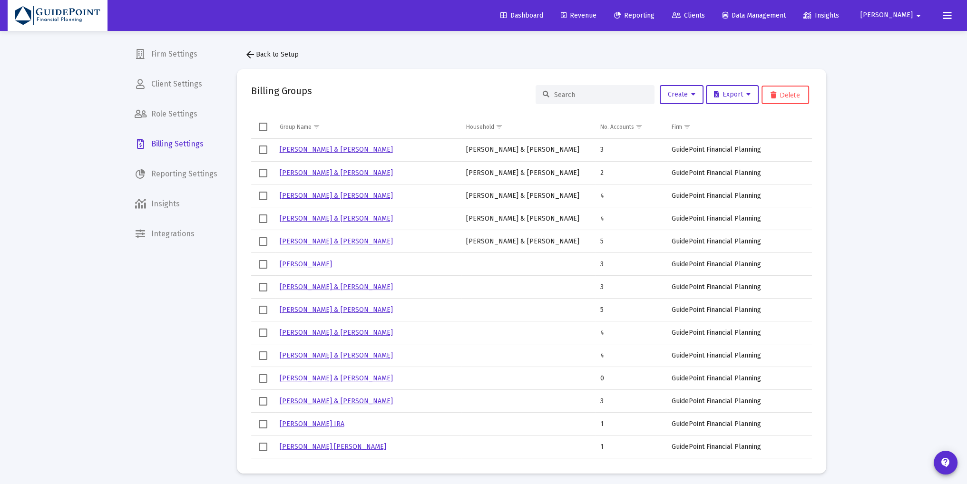
click at [291, 58] on span "arrow_back Back to Setup" at bounding box center [272, 54] width 54 height 8
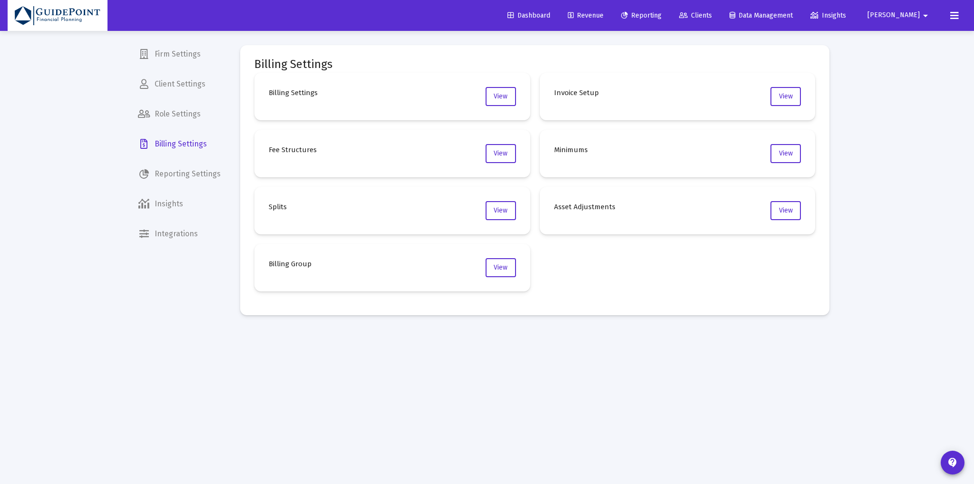
click at [604, 14] on span "Revenue" at bounding box center [586, 15] width 36 height 8
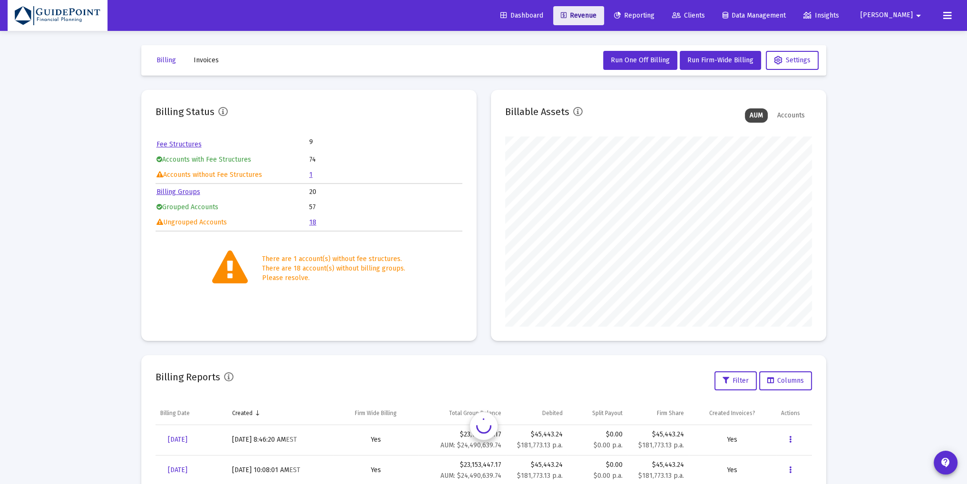
scroll to position [190, 307]
click at [312, 222] on link "18" at bounding box center [312, 222] width 7 height 8
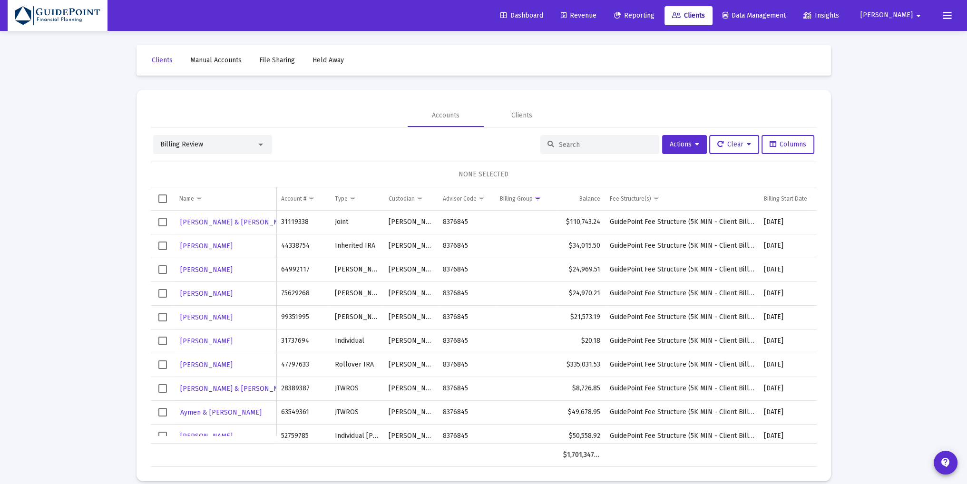
click at [597, 14] on span "Revenue" at bounding box center [579, 15] width 36 height 8
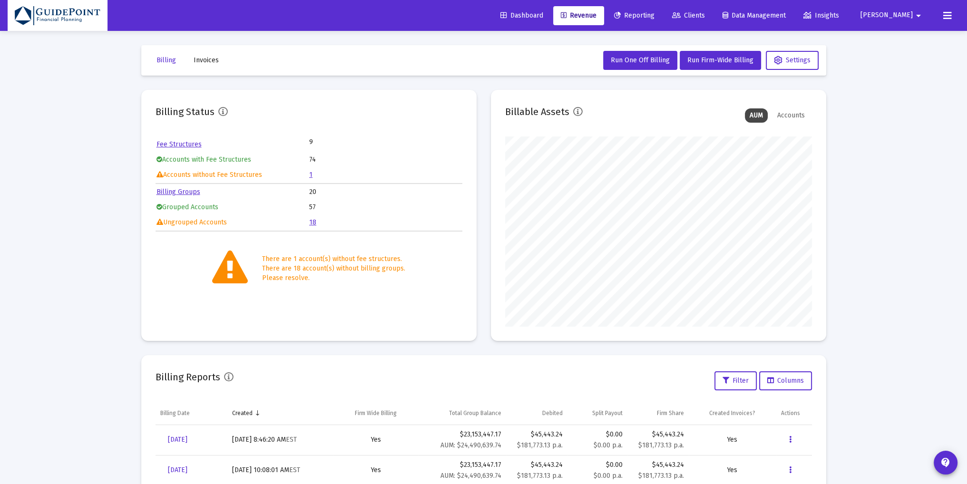
click at [183, 190] on link "Billing Groups" at bounding box center [179, 192] width 44 height 8
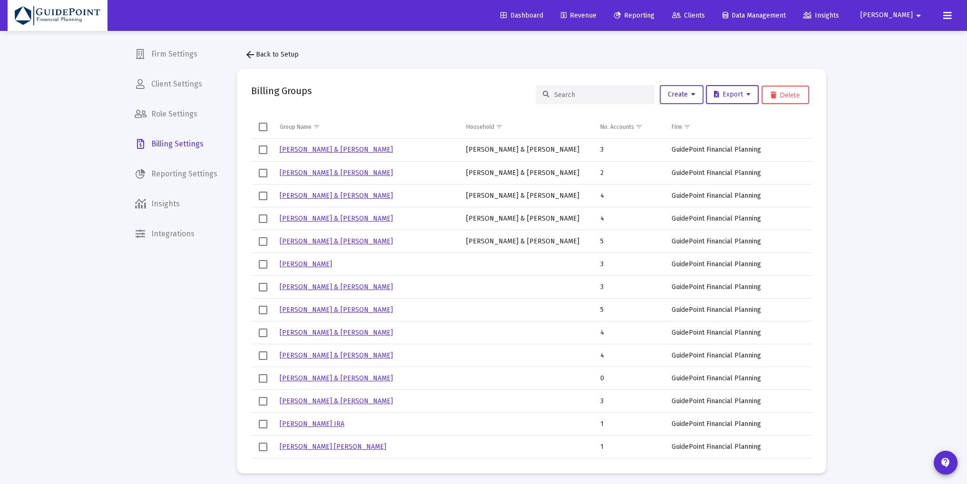
click at [696, 96] on button "Create" at bounding box center [682, 94] width 44 height 19
click at [681, 139] on button "Create Groups from Households" at bounding box center [714, 142] width 114 height 23
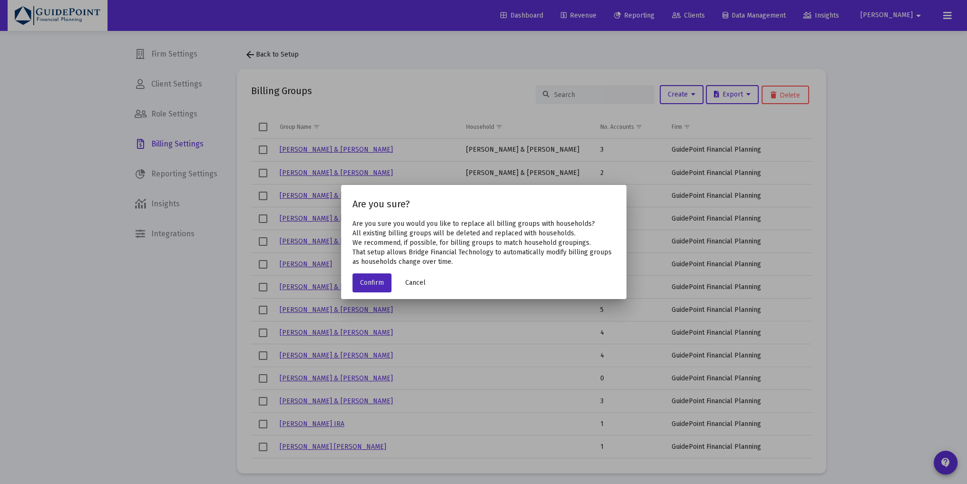
click at [417, 283] on span "Cancel" at bounding box center [415, 283] width 20 height 8
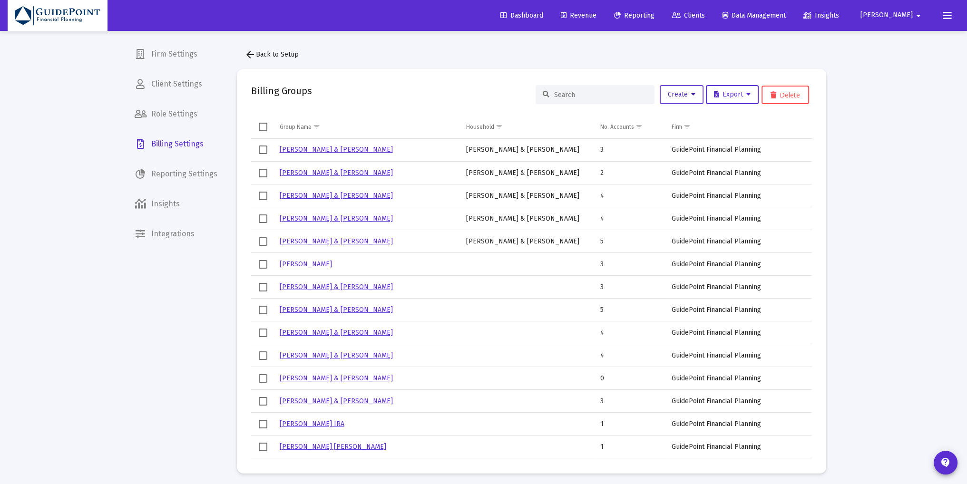
click at [691, 98] on icon at bounding box center [693, 94] width 4 height 7
click at [683, 118] on button "New Group" at bounding box center [714, 119] width 114 height 23
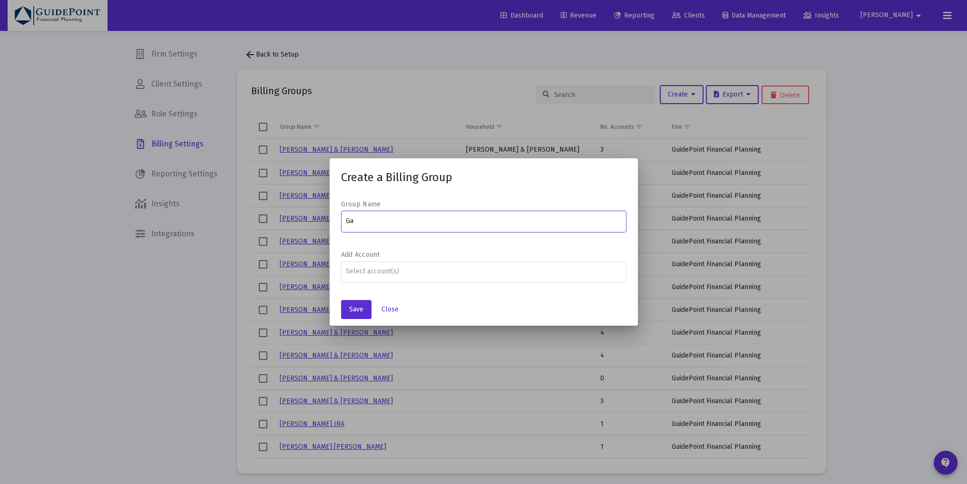
type input "G"
type input "[PERSON_NAME] & [PERSON_NAME]"
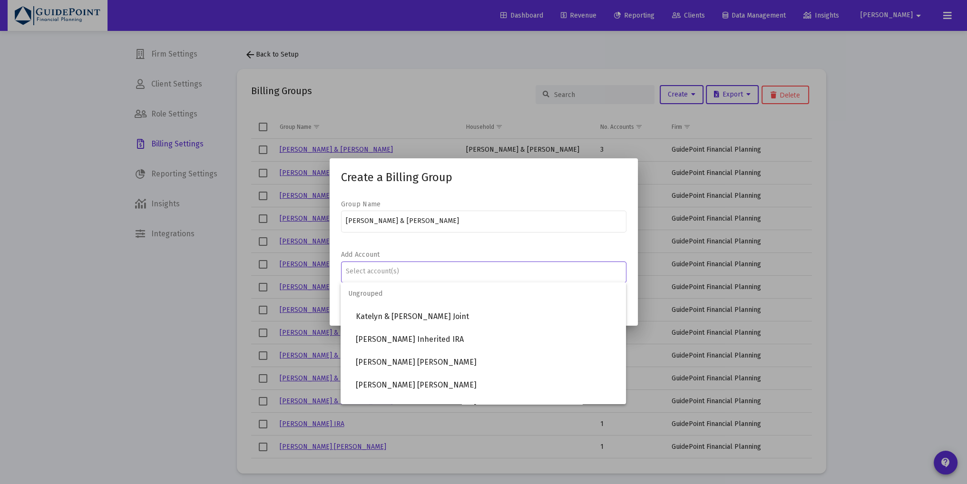
click at [438, 269] on input "Assignment Selection" at bounding box center [483, 272] width 275 height 8
type input "ga"
click at [431, 315] on span "[PERSON_NAME] Rollover IRA" at bounding box center [487, 316] width 263 height 23
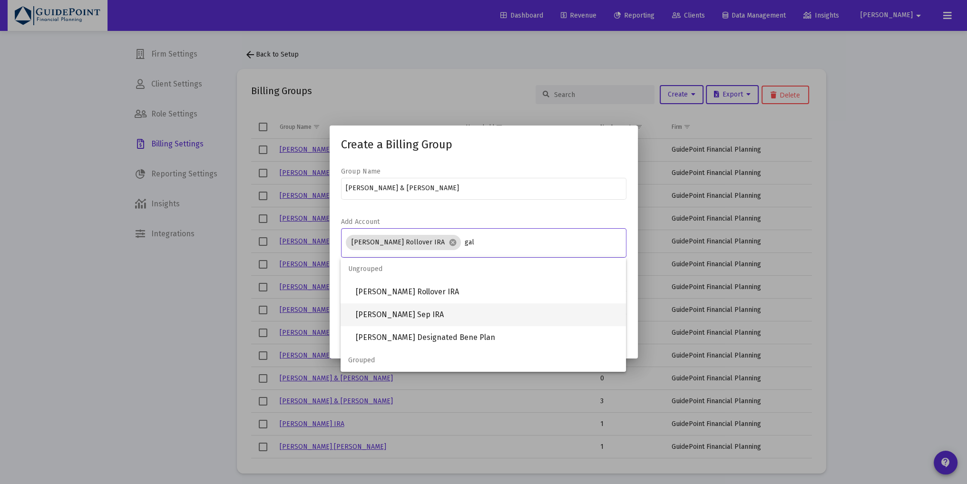
type input "gal"
click at [421, 310] on span "[PERSON_NAME] Sep IRA" at bounding box center [487, 315] width 263 height 23
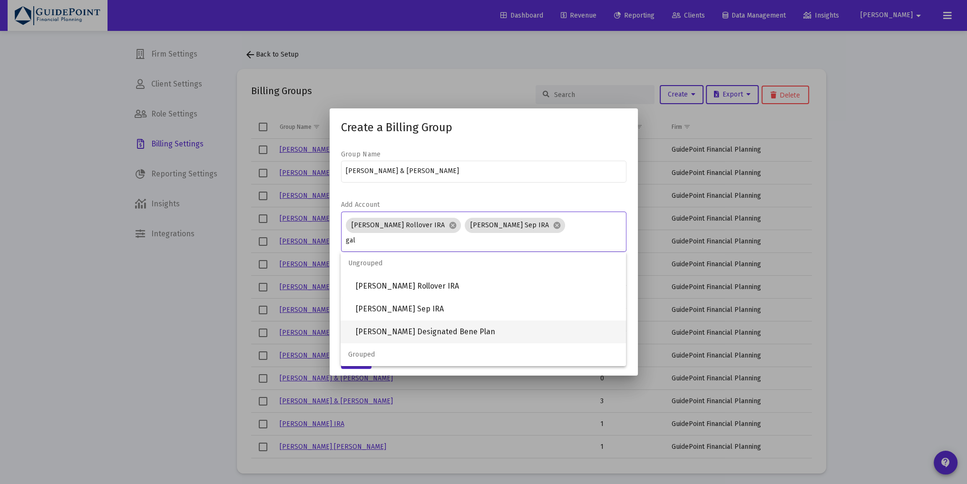
type input "gal"
click at [501, 331] on span "[PERSON_NAME] Designated Bene Plan" at bounding box center [487, 332] width 263 height 23
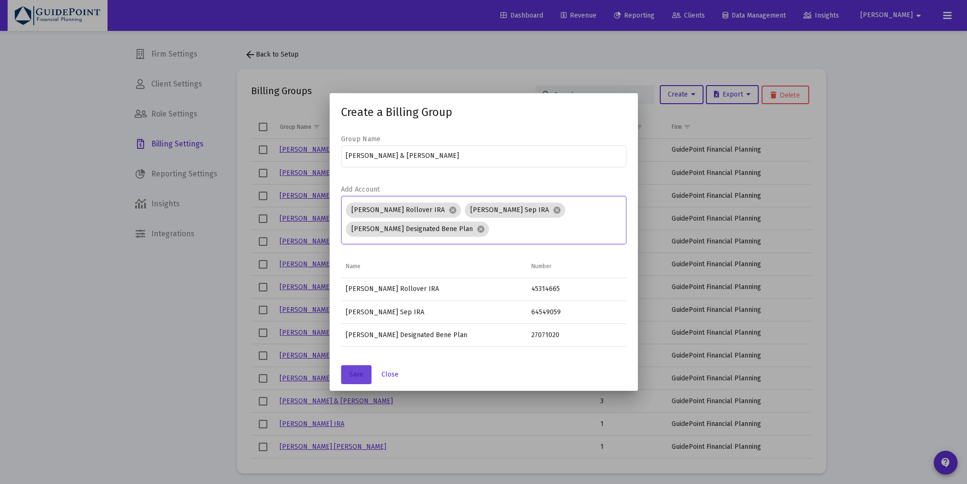
click at [352, 371] on span "Save" at bounding box center [356, 375] width 14 height 8
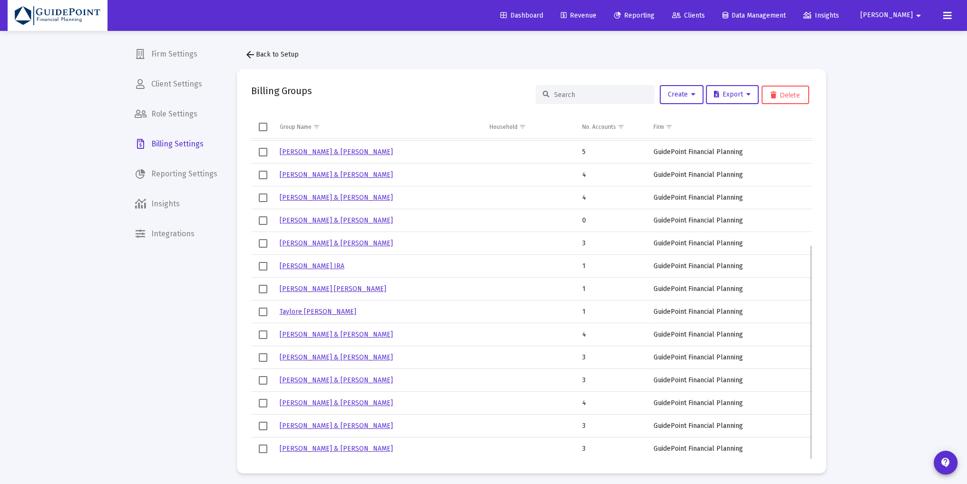
click at [262, 450] on span "Select row" at bounding box center [263, 449] width 9 height 9
click at [305, 448] on link "[PERSON_NAME] & [PERSON_NAME]" at bounding box center [336, 449] width 113 height 8
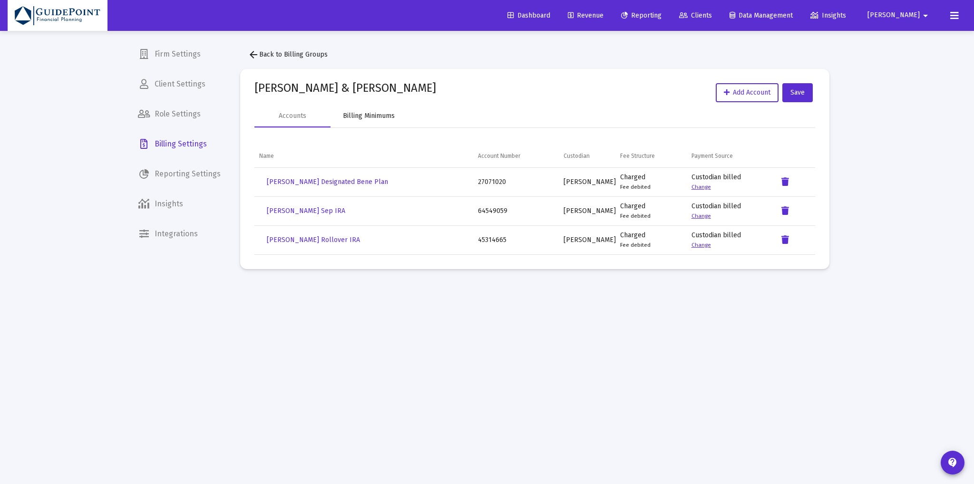
click at [368, 117] on div "Billing Minimums" at bounding box center [369, 116] width 52 height 10
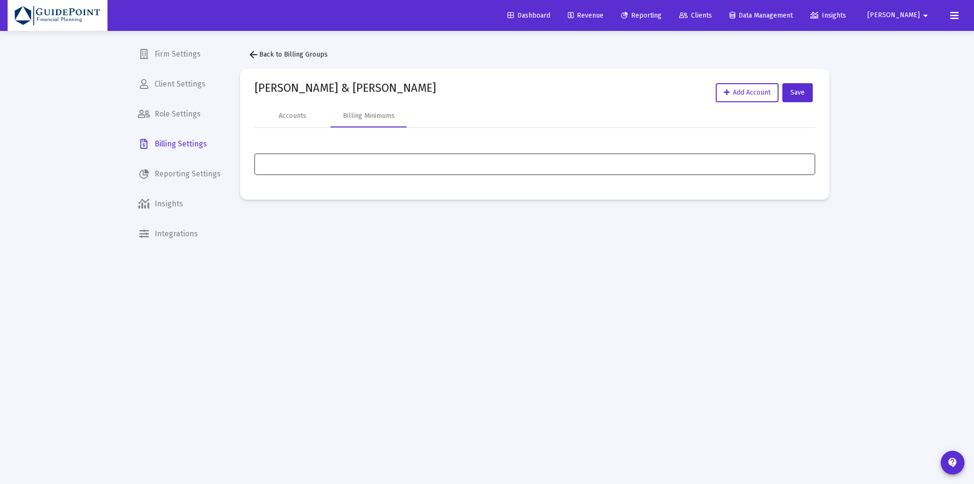
click at [327, 165] on input "Assignment Selection" at bounding box center [535, 164] width 551 height 8
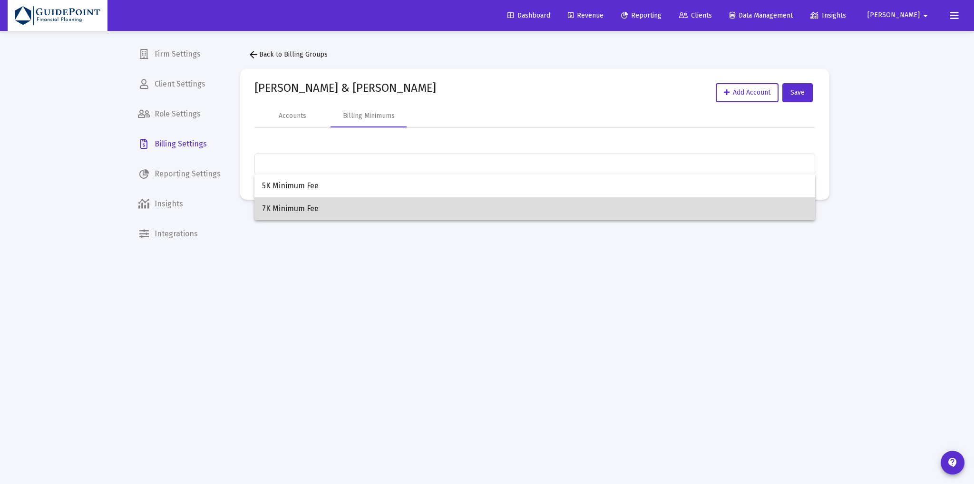
click at [305, 205] on span "7K Minimum Fee" at bounding box center [535, 208] width 546 height 23
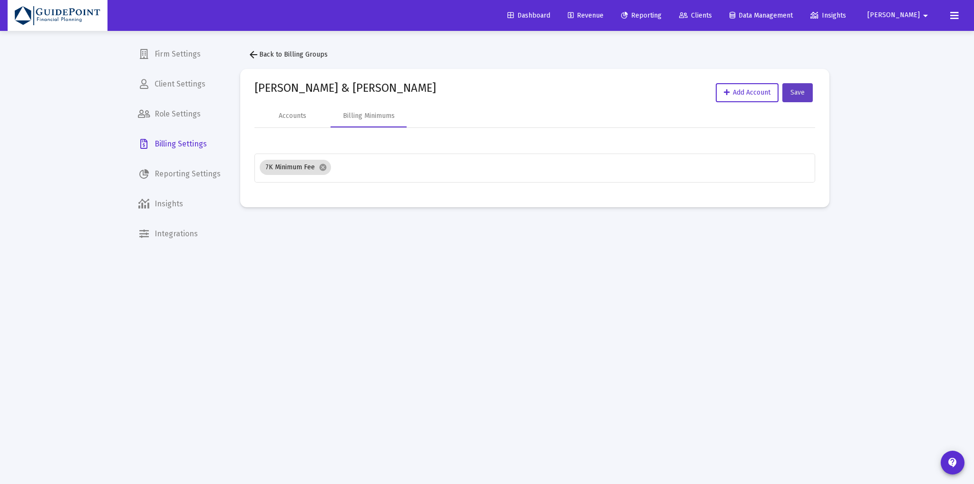
click at [808, 92] on button "Save" at bounding box center [798, 92] width 30 height 19
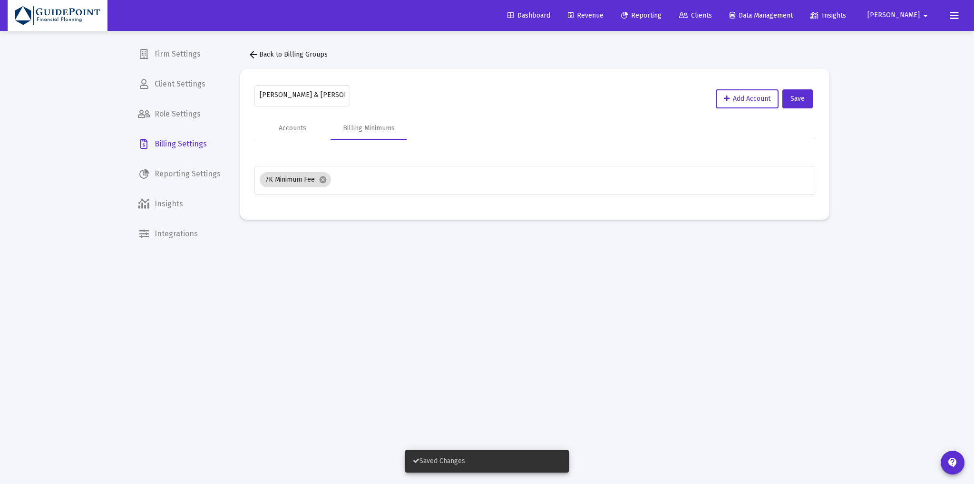
click at [280, 52] on span "arrow_back Back to Billing Groups" at bounding box center [288, 54] width 80 height 8
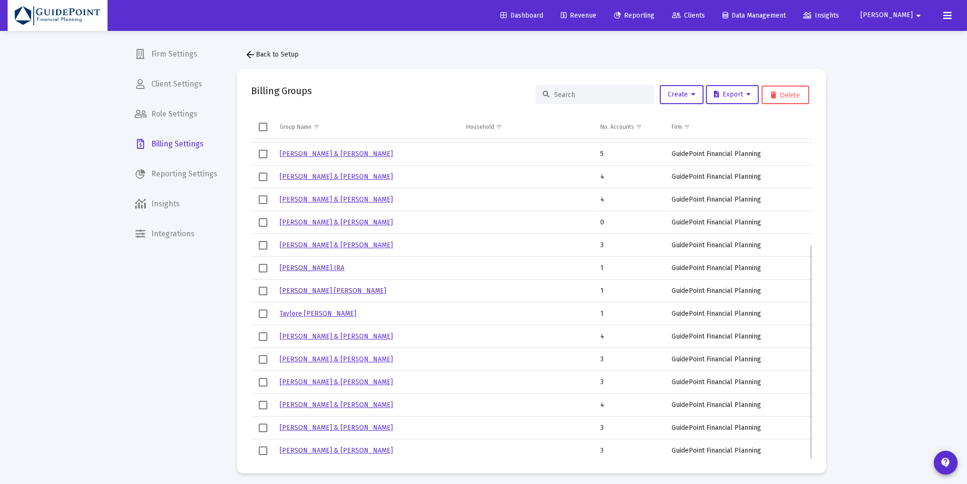
scroll to position [158, 0]
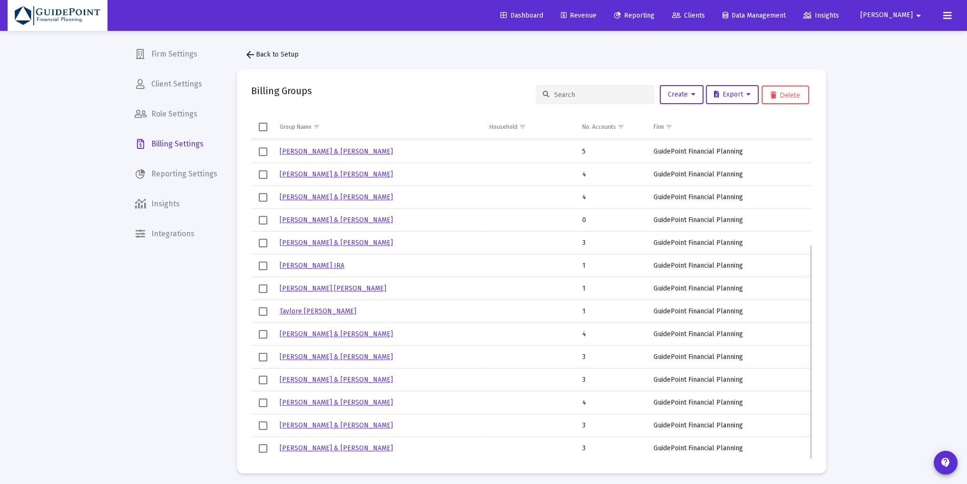
click at [327, 356] on link "[PERSON_NAME] & [PERSON_NAME]" at bounding box center [336, 357] width 113 height 8
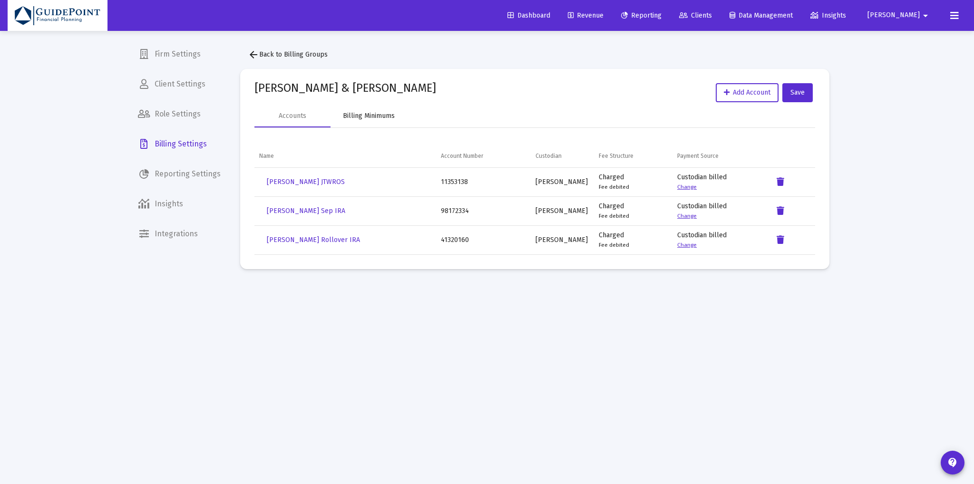
click at [377, 115] on div "Billing Minimums" at bounding box center [369, 116] width 52 height 10
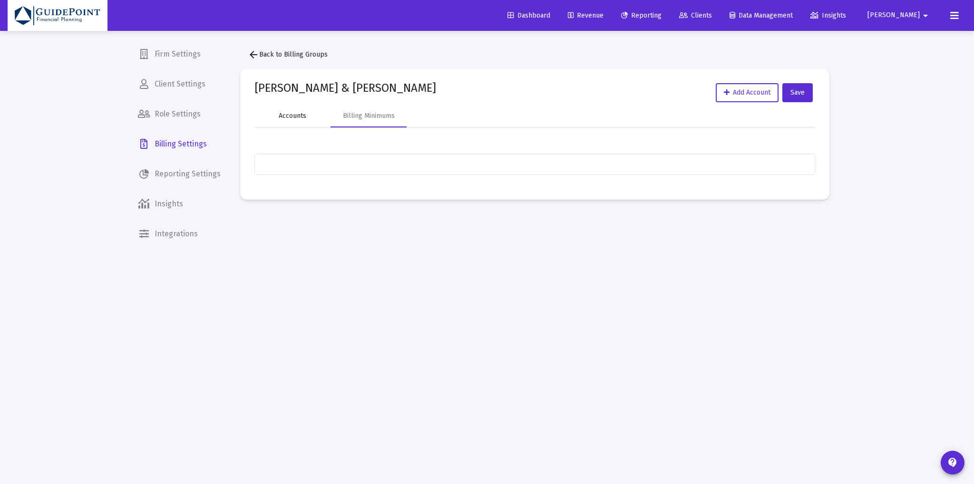
click at [303, 115] on div "Accounts" at bounding box center [293, 116] width 28 height 10
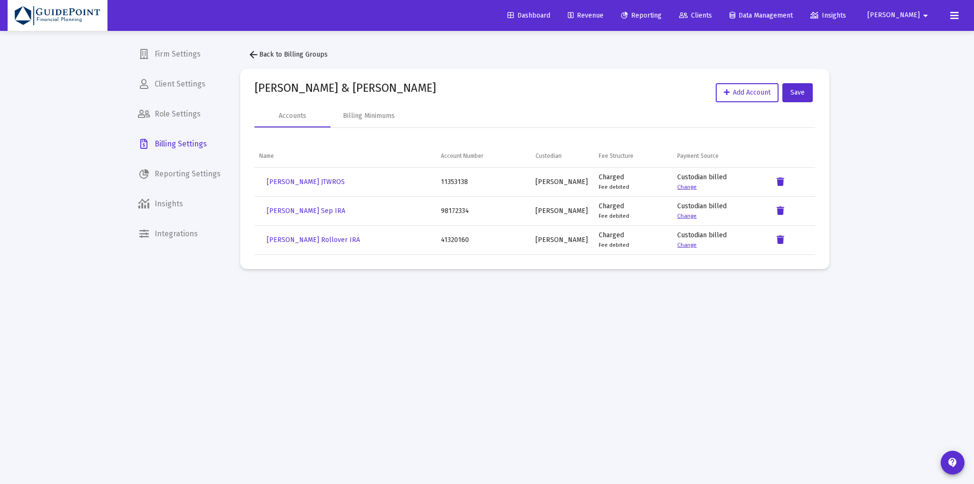
click at [300, 48] on button "arrow_back Back to Billing Groups" at bounding box center [287, 54] width 95 height 19
